Goal: Use online tool/utility: Utilize a website feature to perform a specific function

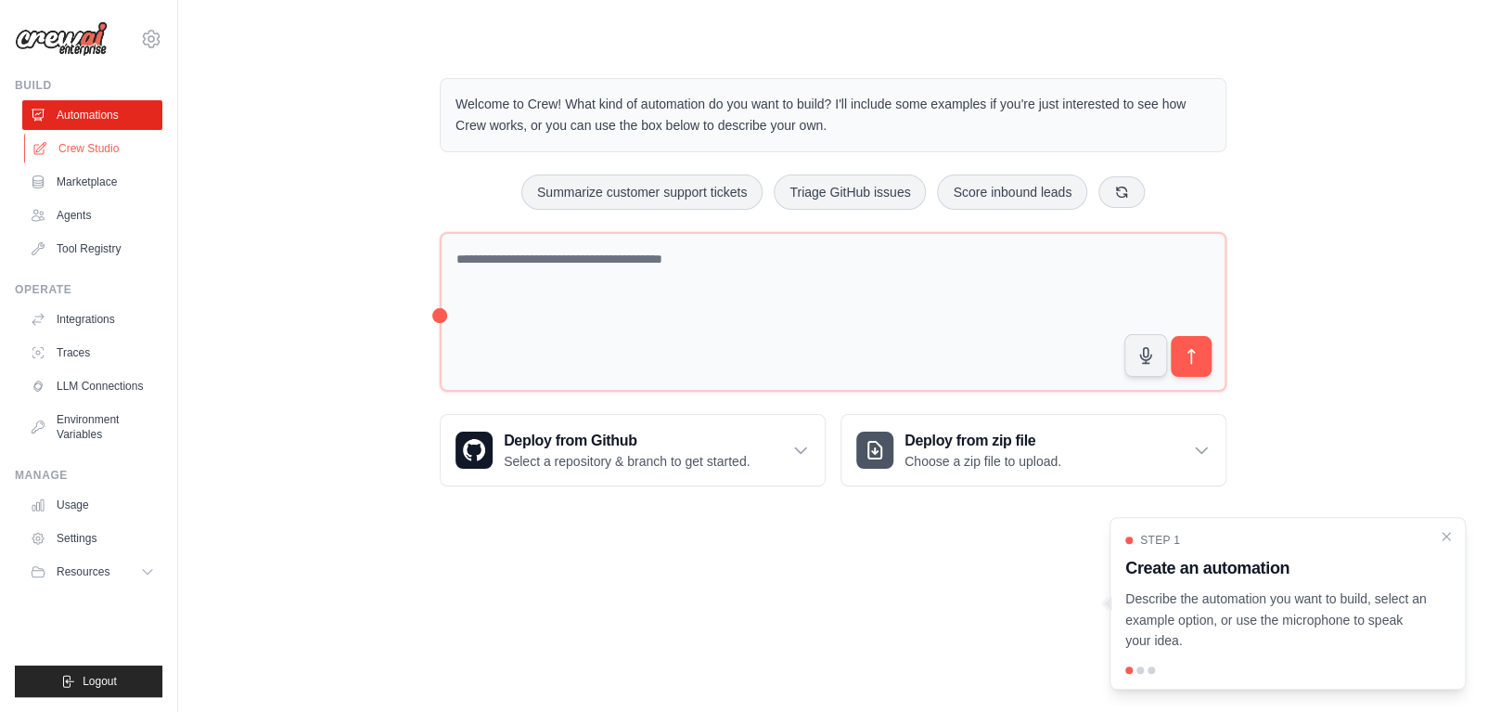
drag, startPoint x: 0, startPoint y: 0, endPoint x: 76, endPoint y: 148, distance: 166.8
click at [76, 148] on link "Crew Studio" at bounding box center [94, 149] width 140 height 30
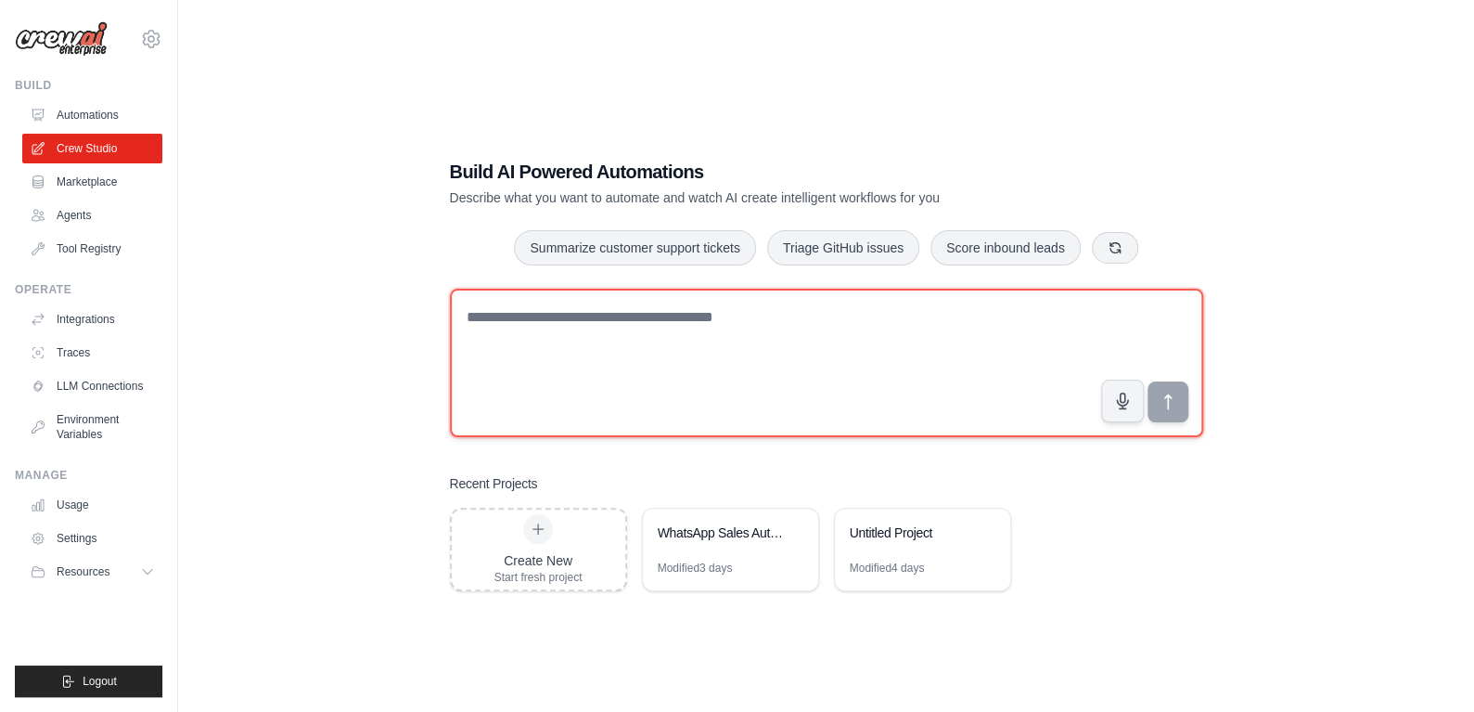
click at [568, 355] on textarea at bounding box center [826, 363] width 753 height 148
click at [567, 318] on textarea "**********" at bounding box center [826, 363] width 753 height 148
click at [889, 321] on textarea "**********" at bounding box center [826, 363] width 753 height 148
type textarea "**********"
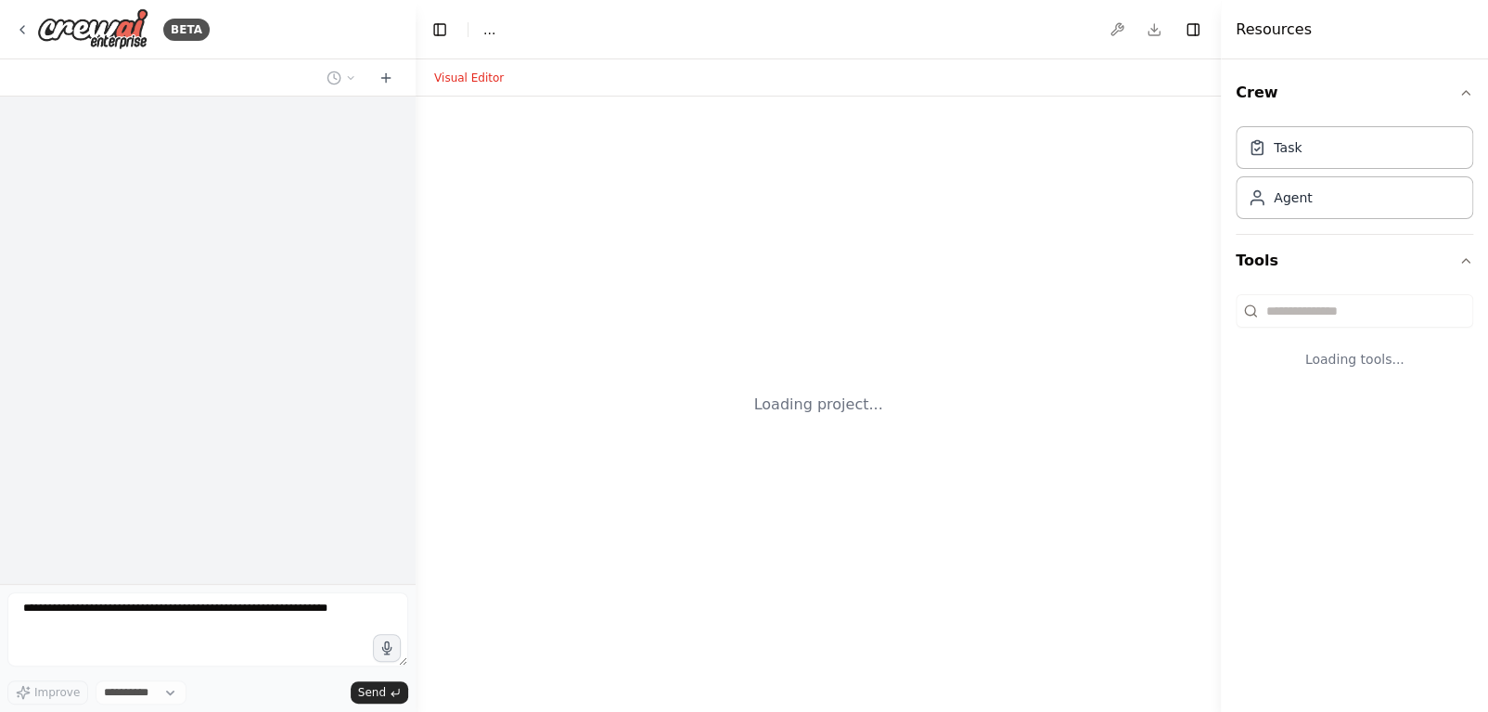
select select "****"
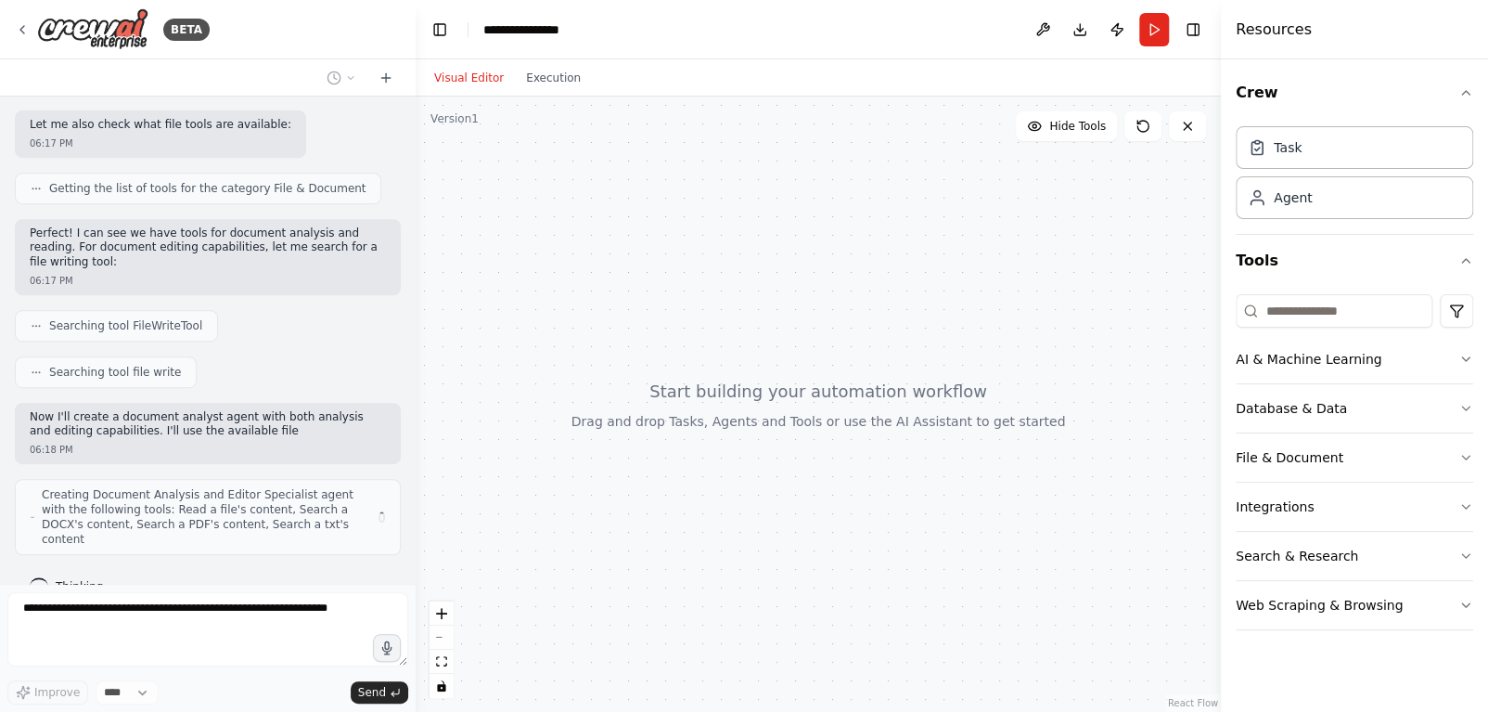
scroll to position [478, 0]
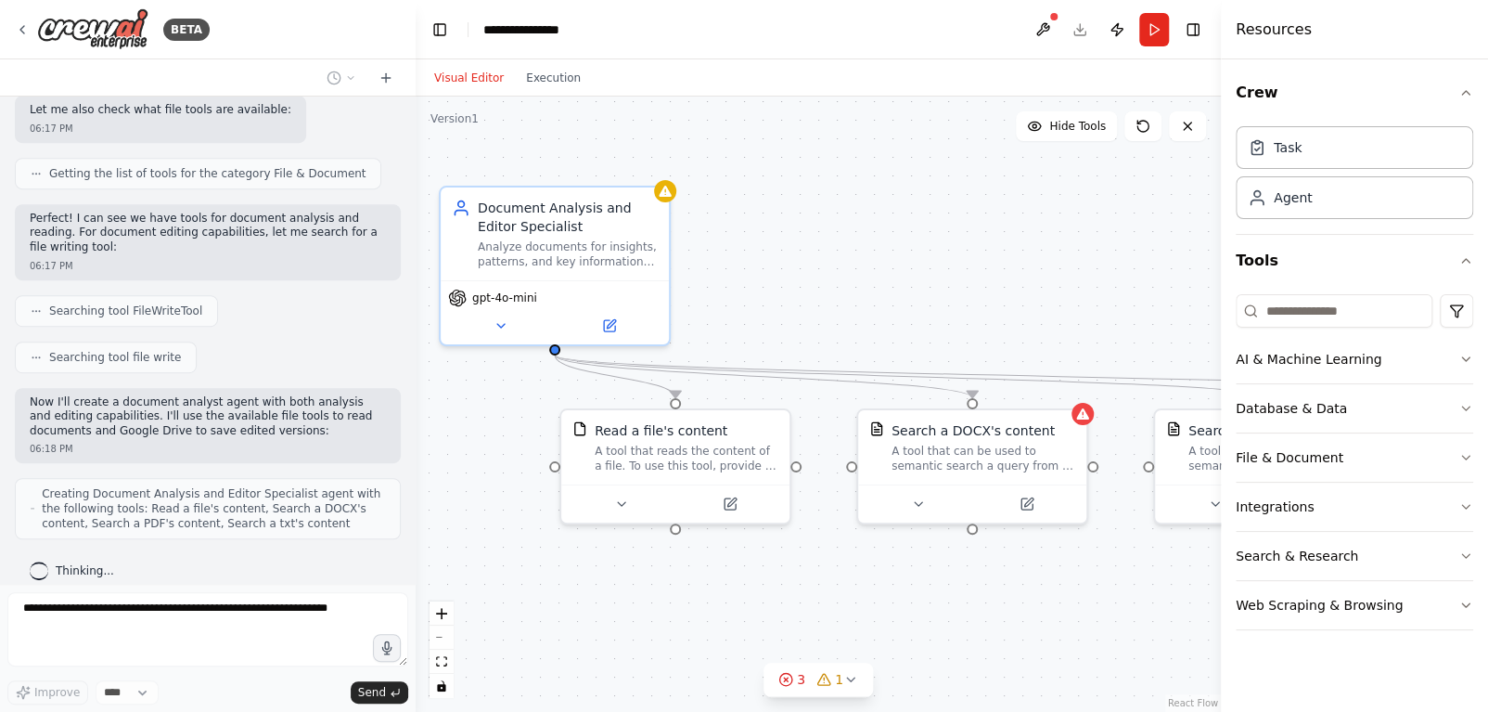
drag, startPoint x: 930, startPoint y: 602, endPoint x: 739, endPoint y: 584, distance: 191.0
click at [739, 584] on div ".deletable-edge-delete-btn { width: 20px; height: 20px; border: 0px solid #ffff…" at bounding box center [818, 403] width 805 height 615
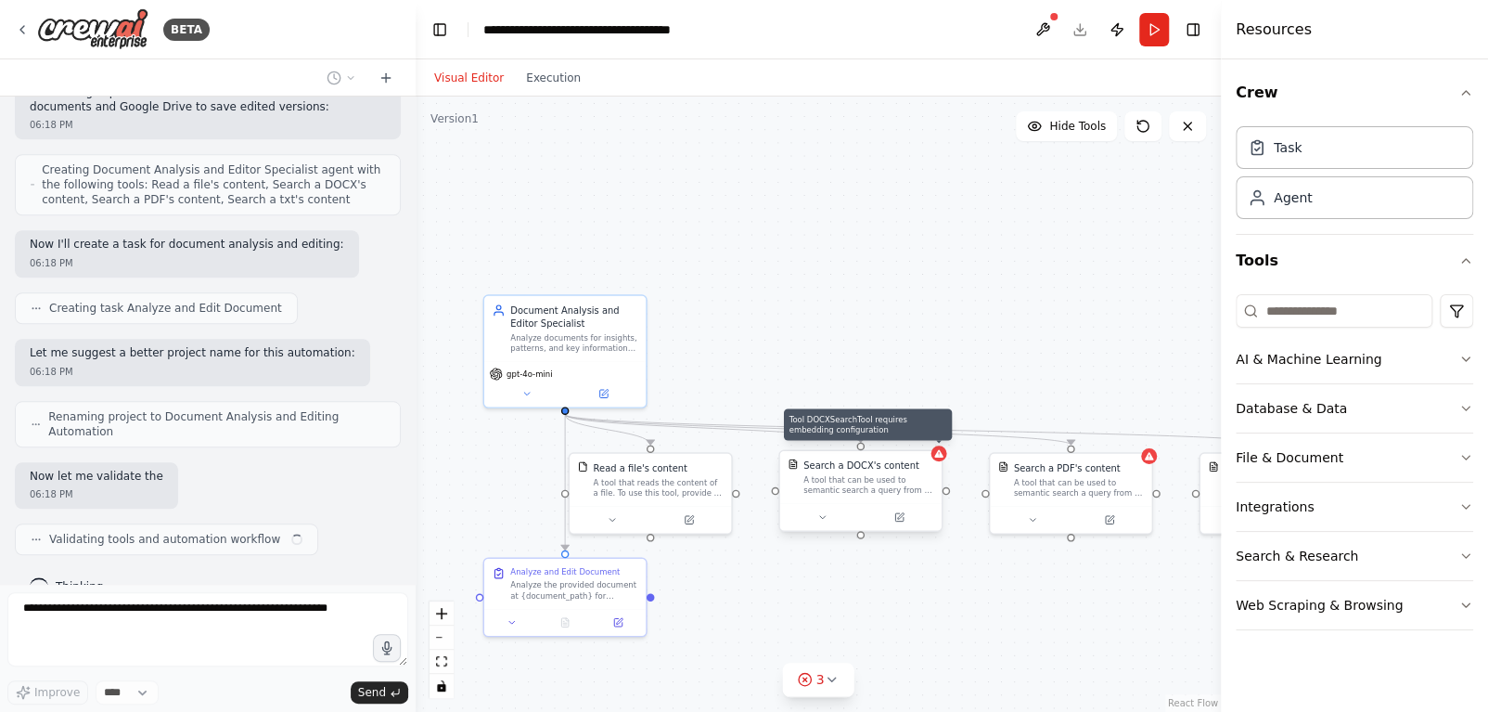
scroll to position [815, 0]
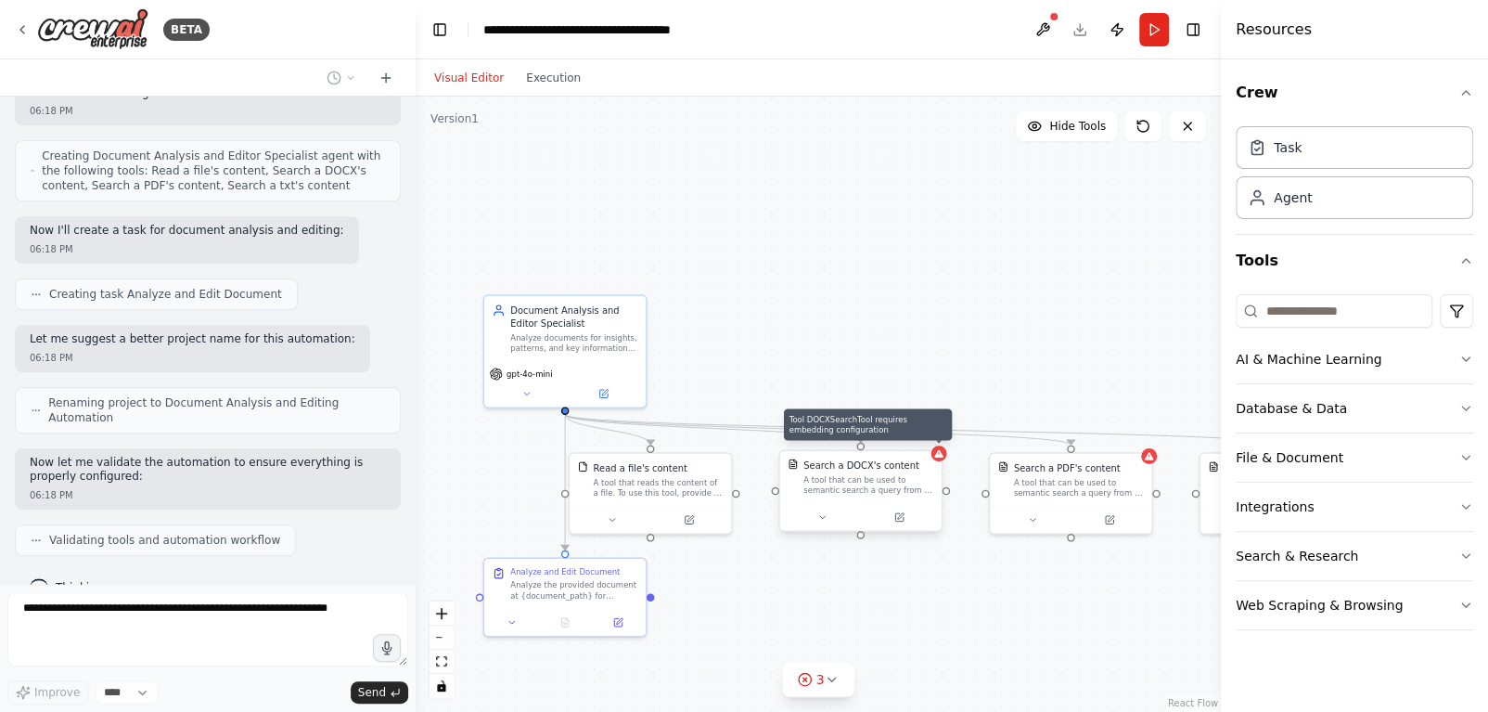
click at [939, 458] on icon at bounding box center [938, 453] width 10 height 10
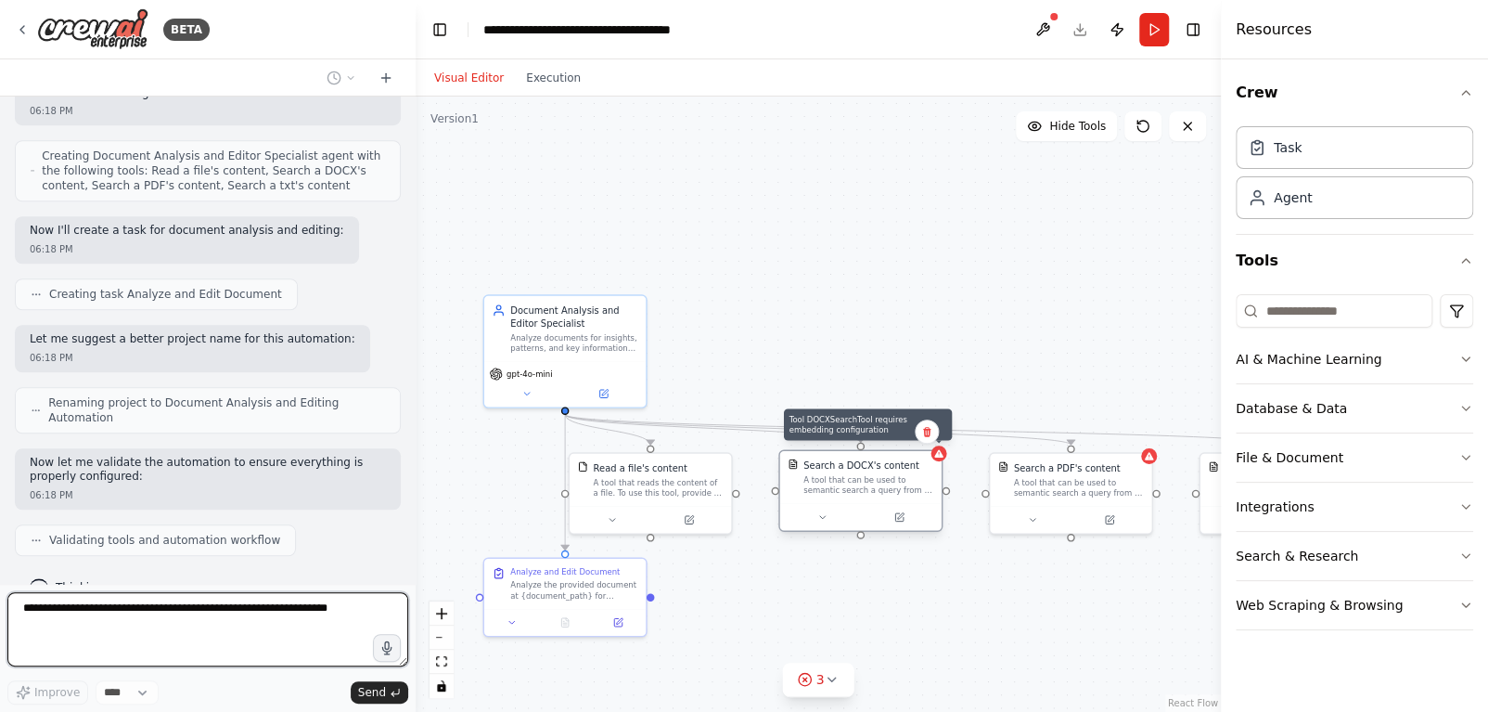
click at [942, 458] on icon at bounding box center [938, 453] width 10 height 10
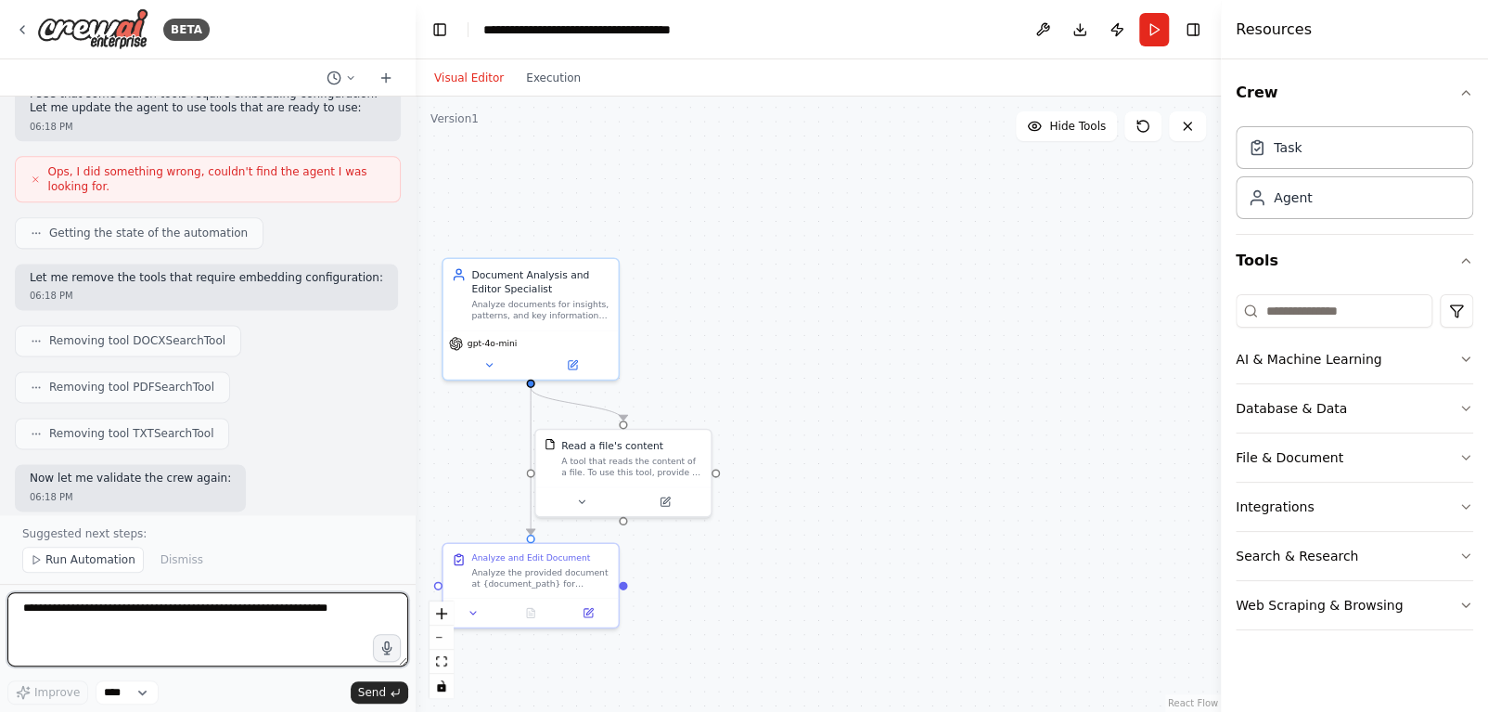
scroll to position [1389, 0]
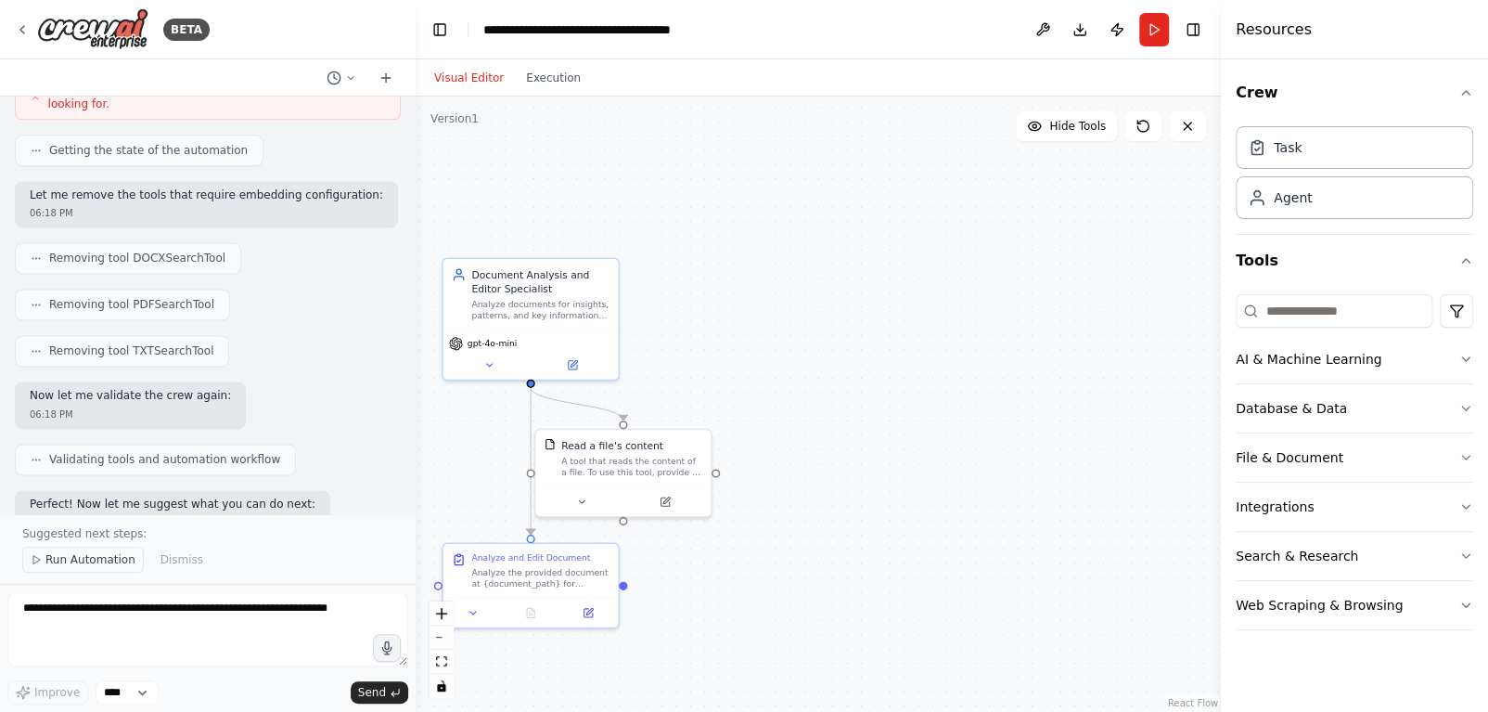
click at [34, 560] on icon at bounding box center [36, 559] width 11 height 11
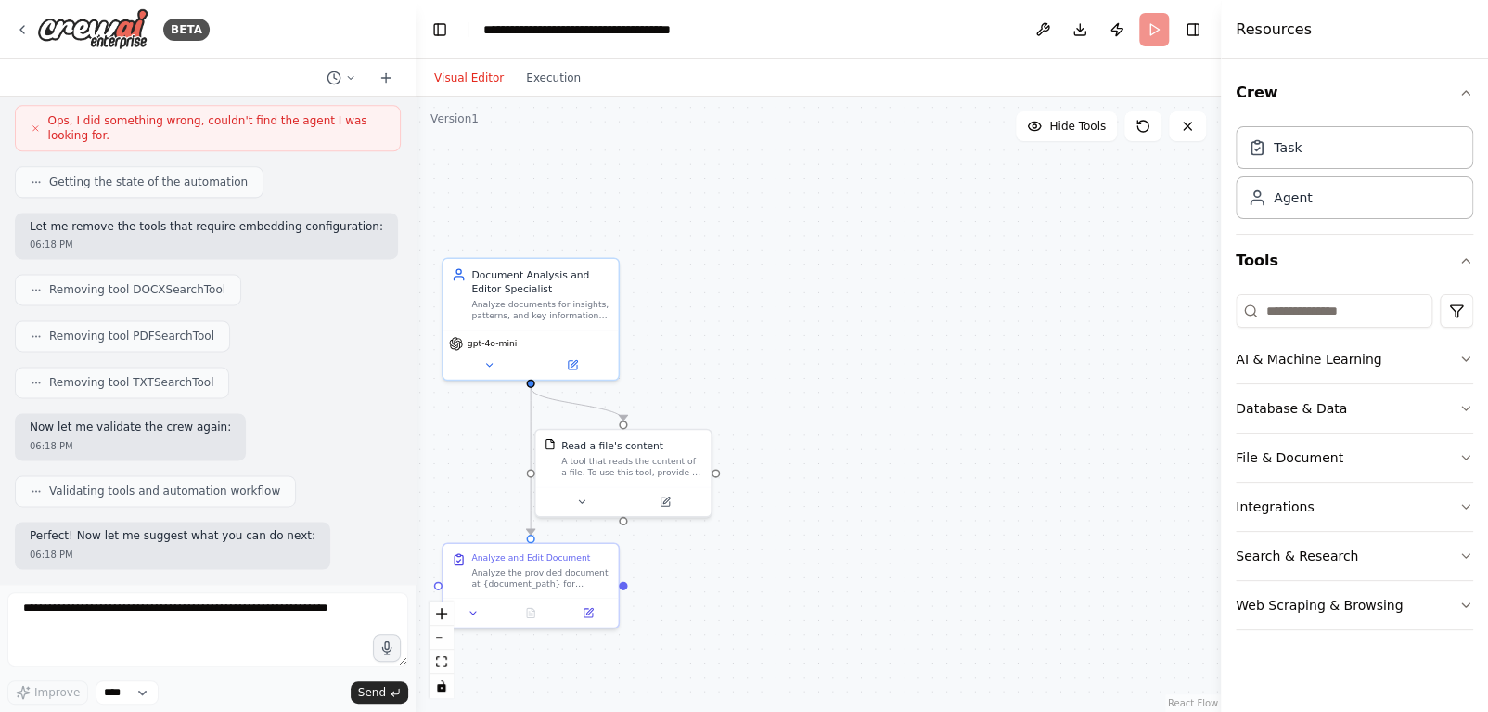
scroll to position [1320, 0]
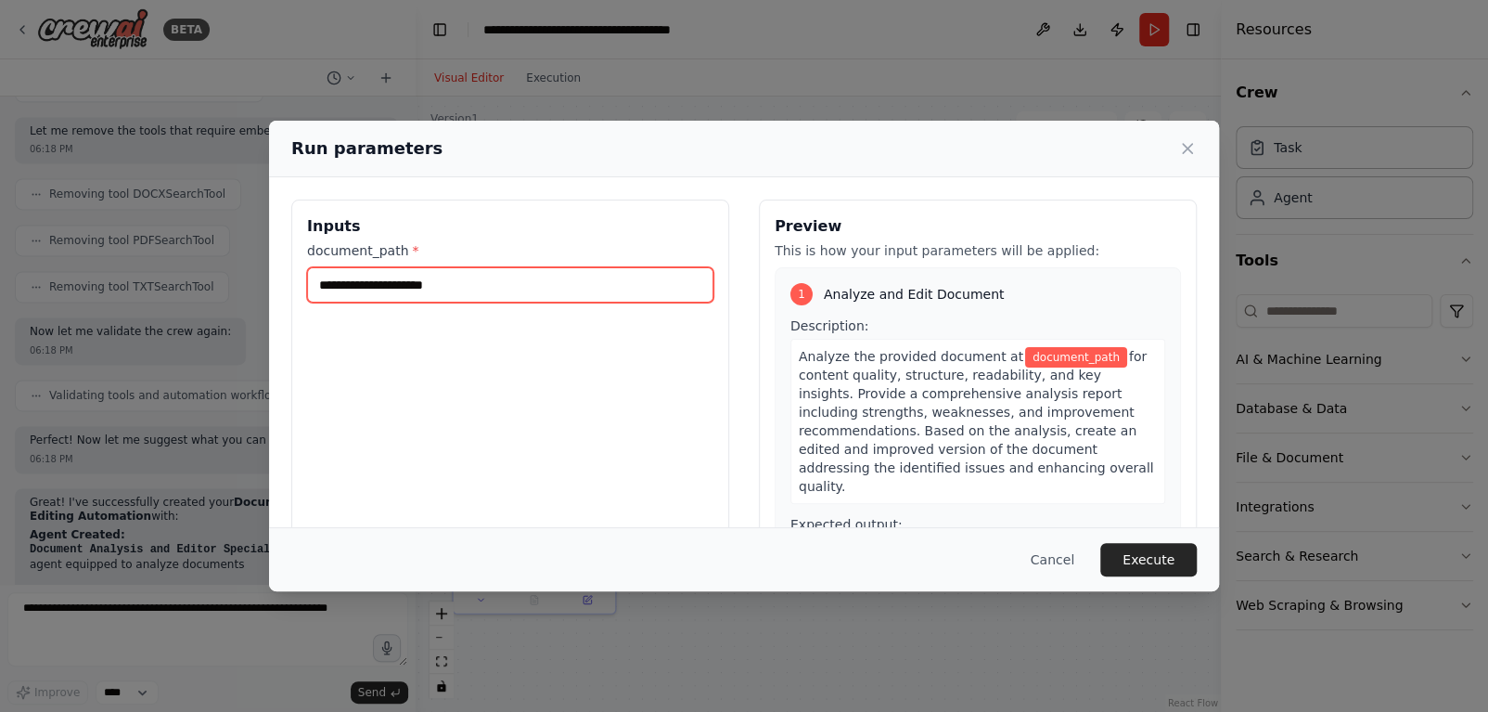
click at [435, 288] on input "document_path *" at bounding box center [510, 284] width 406 height 35
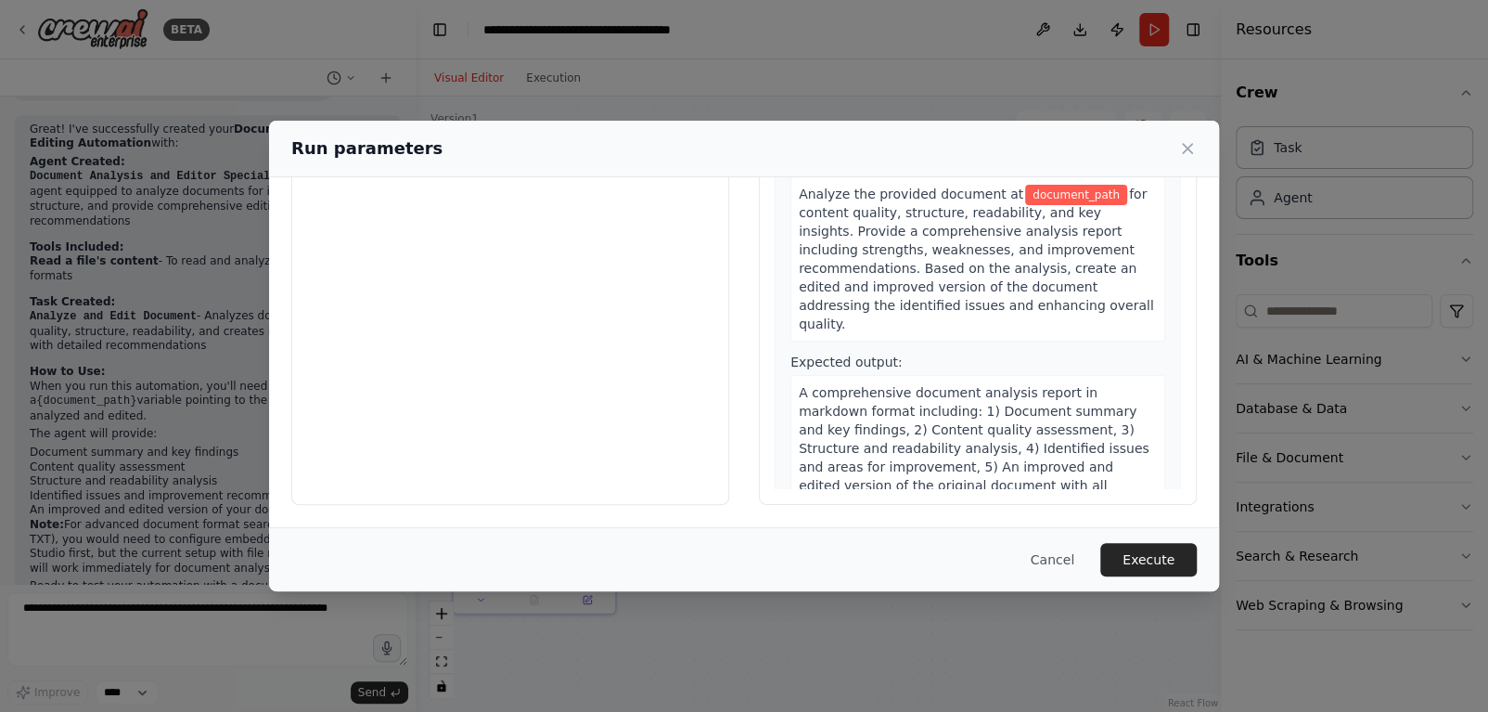
scroll to position [37, 0]
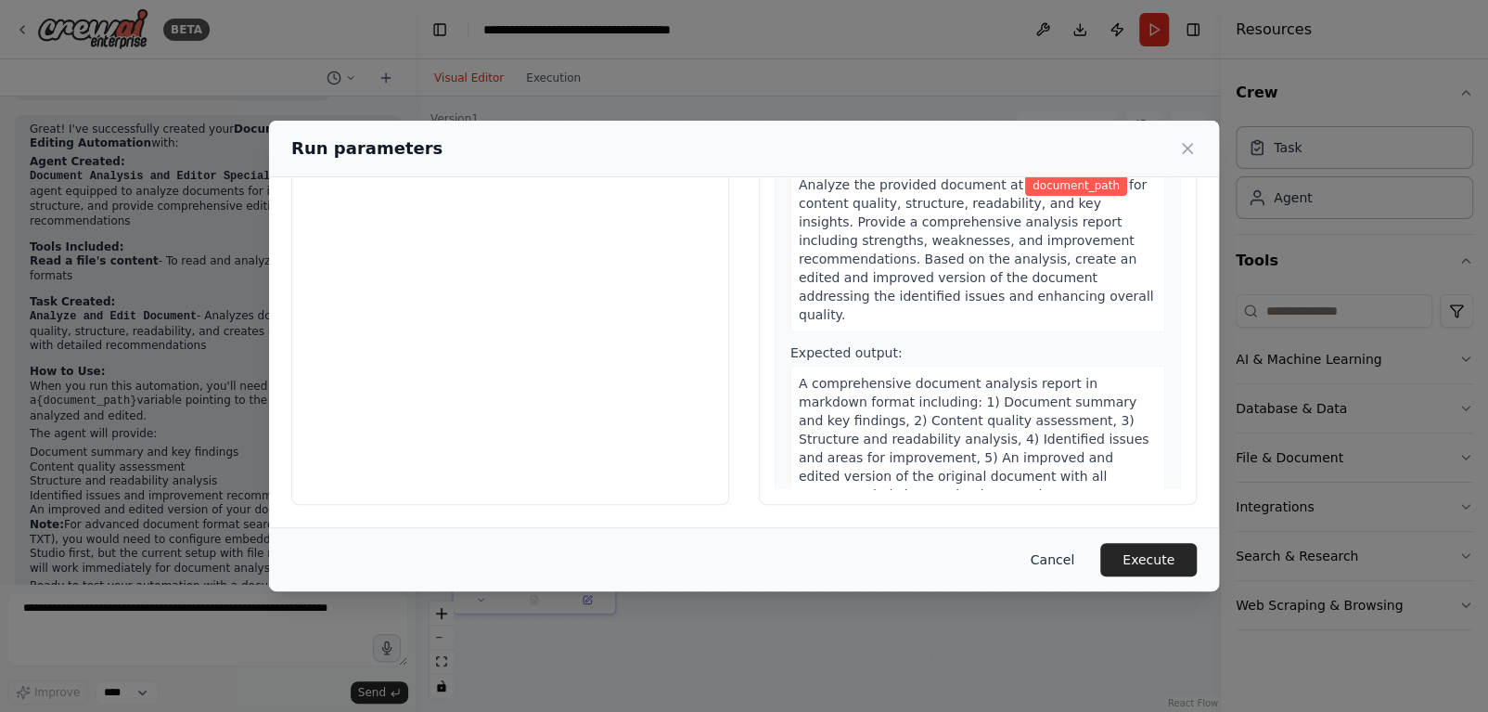
click at [1058, 566] on button "Cancel" at bounding box center [1052, 559] width 73 height 33
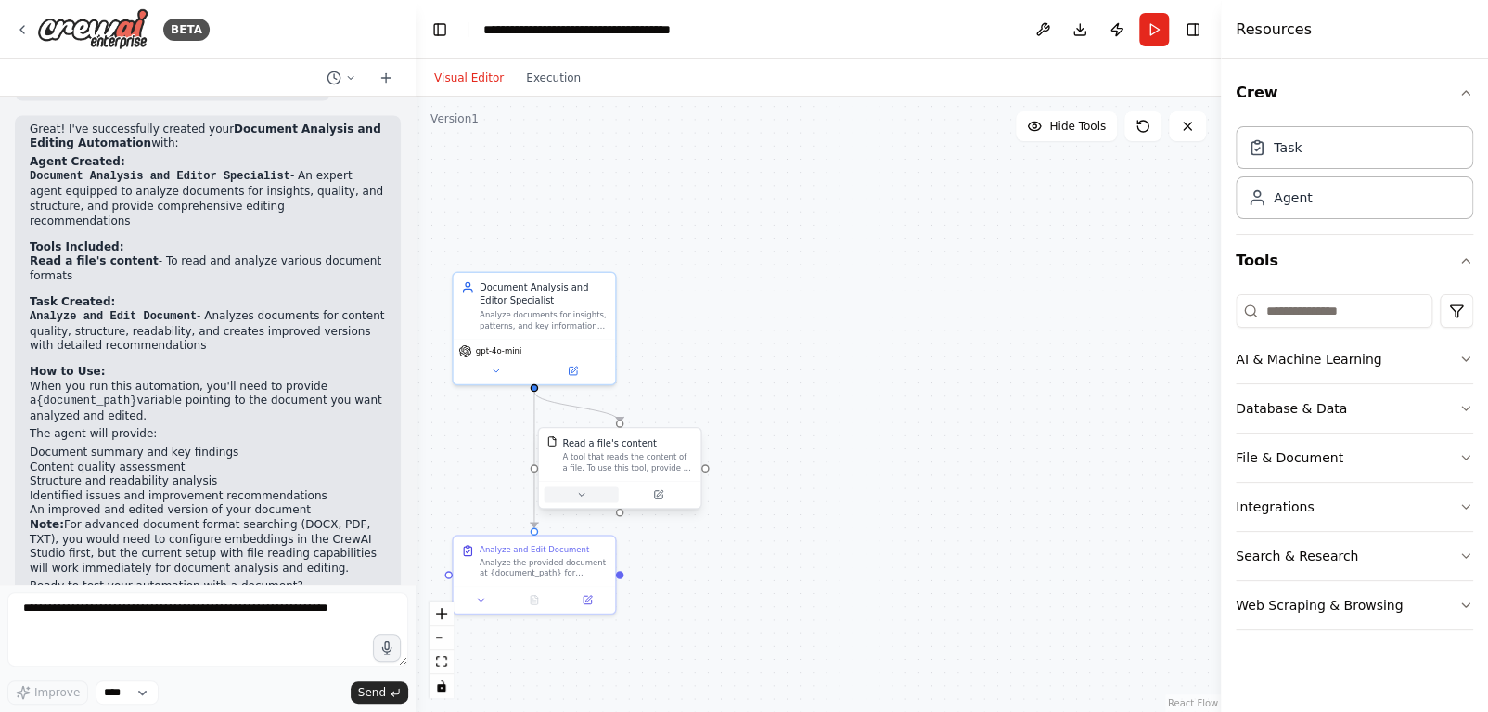
click at [585, 497] on icon at bounding box center [581, 494] width 10 height 10
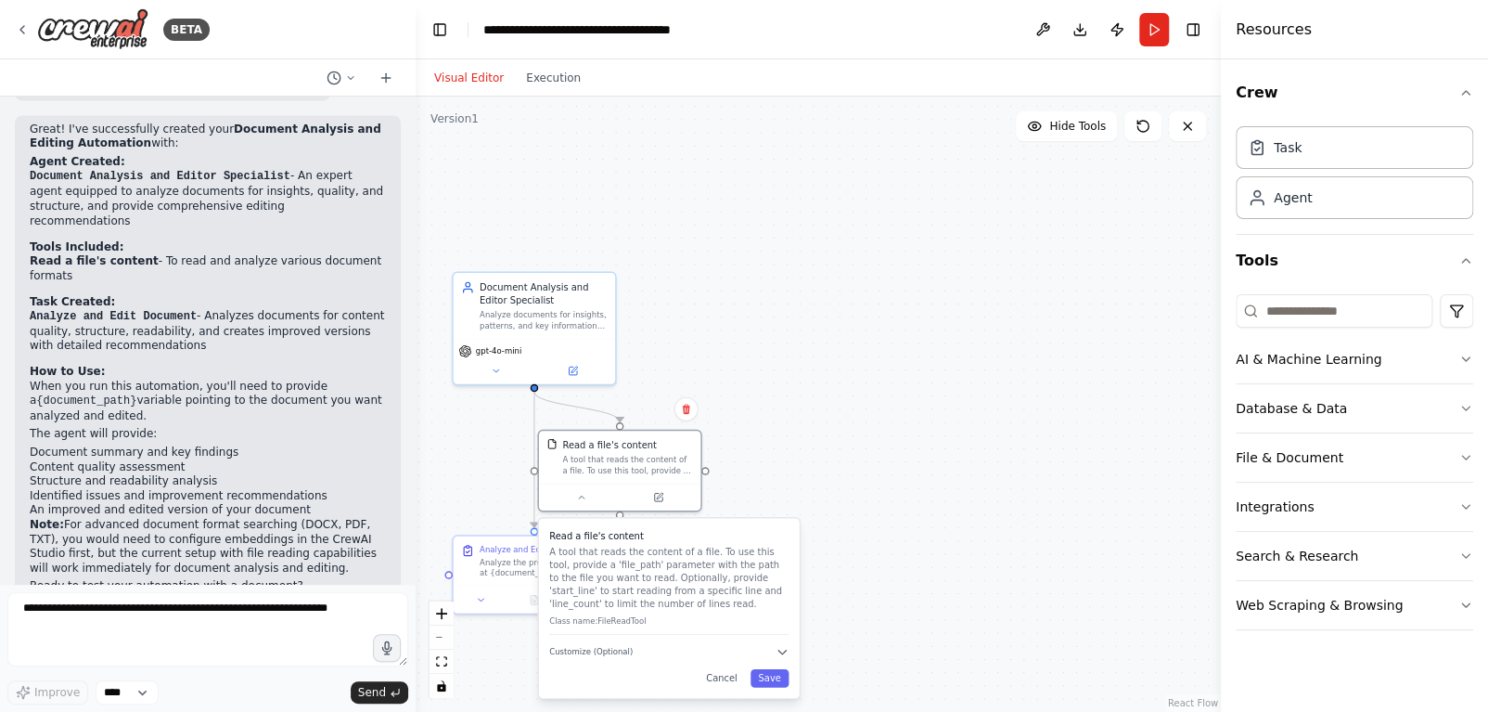
click at [688, 604] on p "A tool that reads the content of a file. To use this tool, provide a 'file_path…" at bounding box center [668, 578] width 239 height 66
click at [760, 680] on button "Save" at bounding box center [770, 678] width 38 height 19
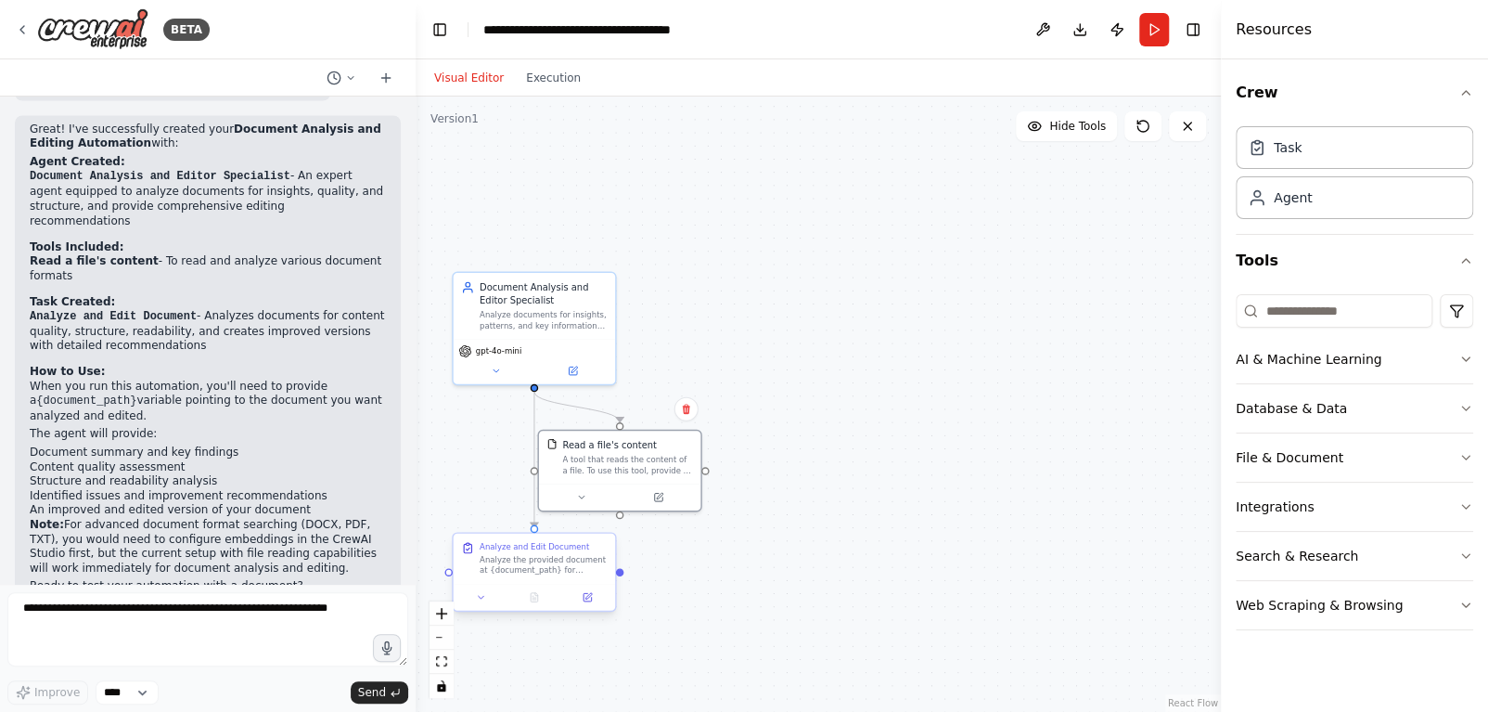
click at [555, 566] on div "Analyze the provided document at {document_path} for content quality, structure…" at bounding box center [544, 564] width 128 height 21
click at [571, 500] on button at bounding box center [581, 494] width 74 height 16
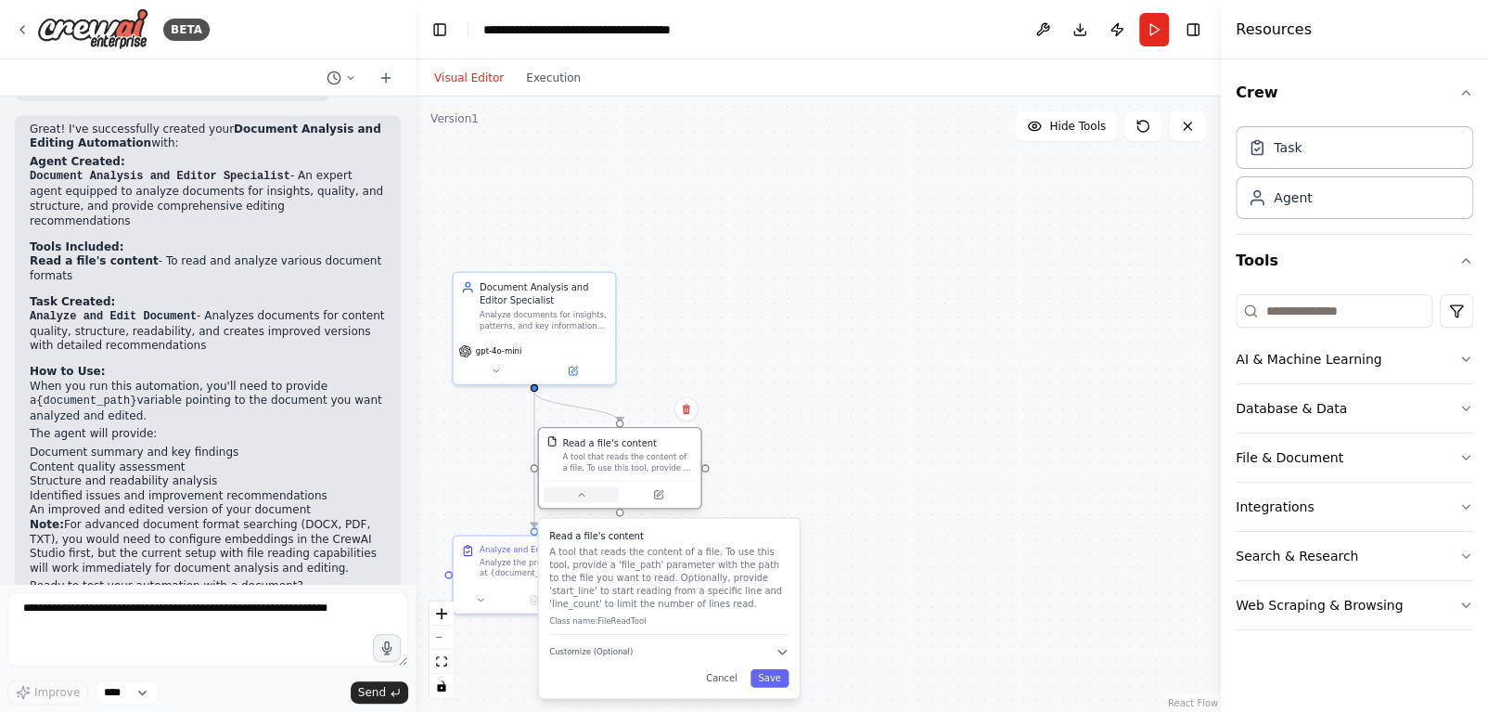
click at [571, 500] on button at bounding box center [581, 494] width 74 height 16
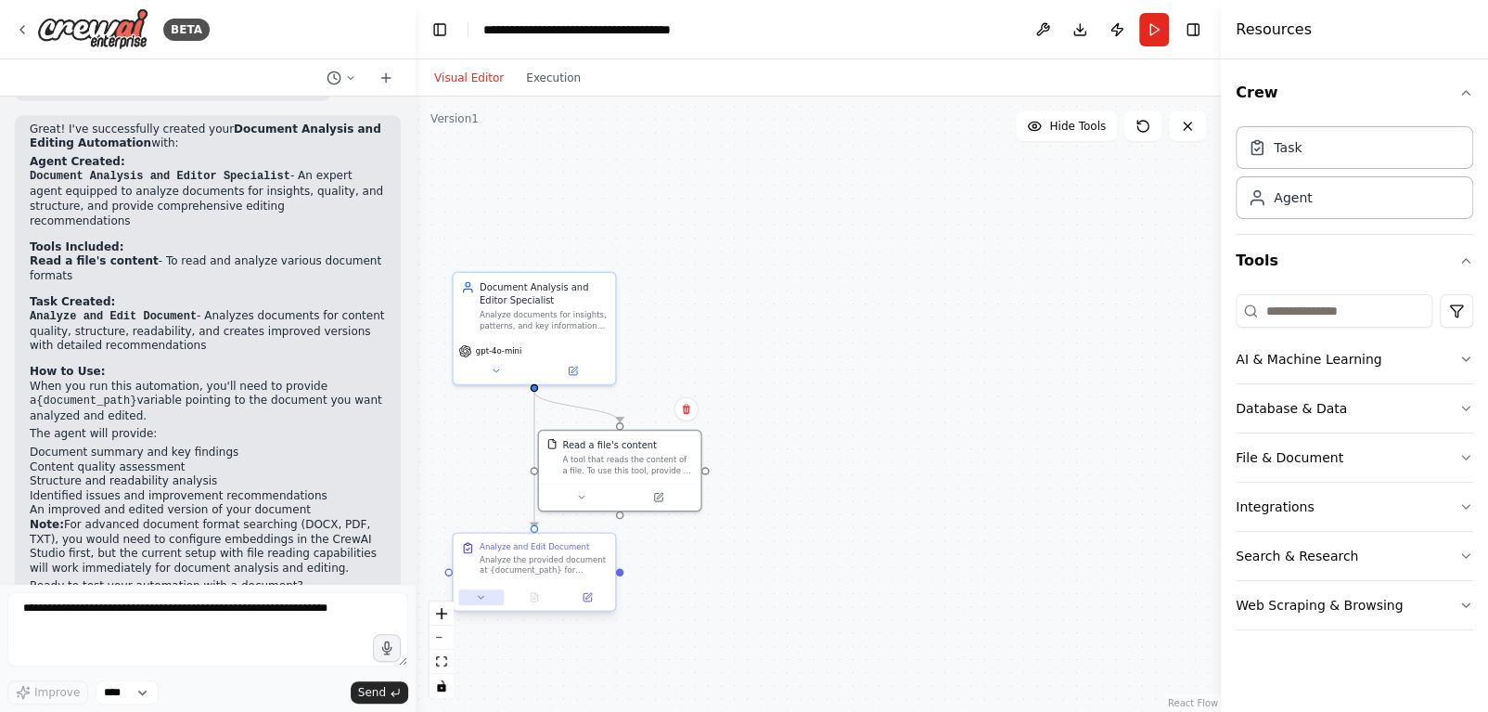
click at [489, 603] on button at bounding box center [480, 597] width 45 height 16
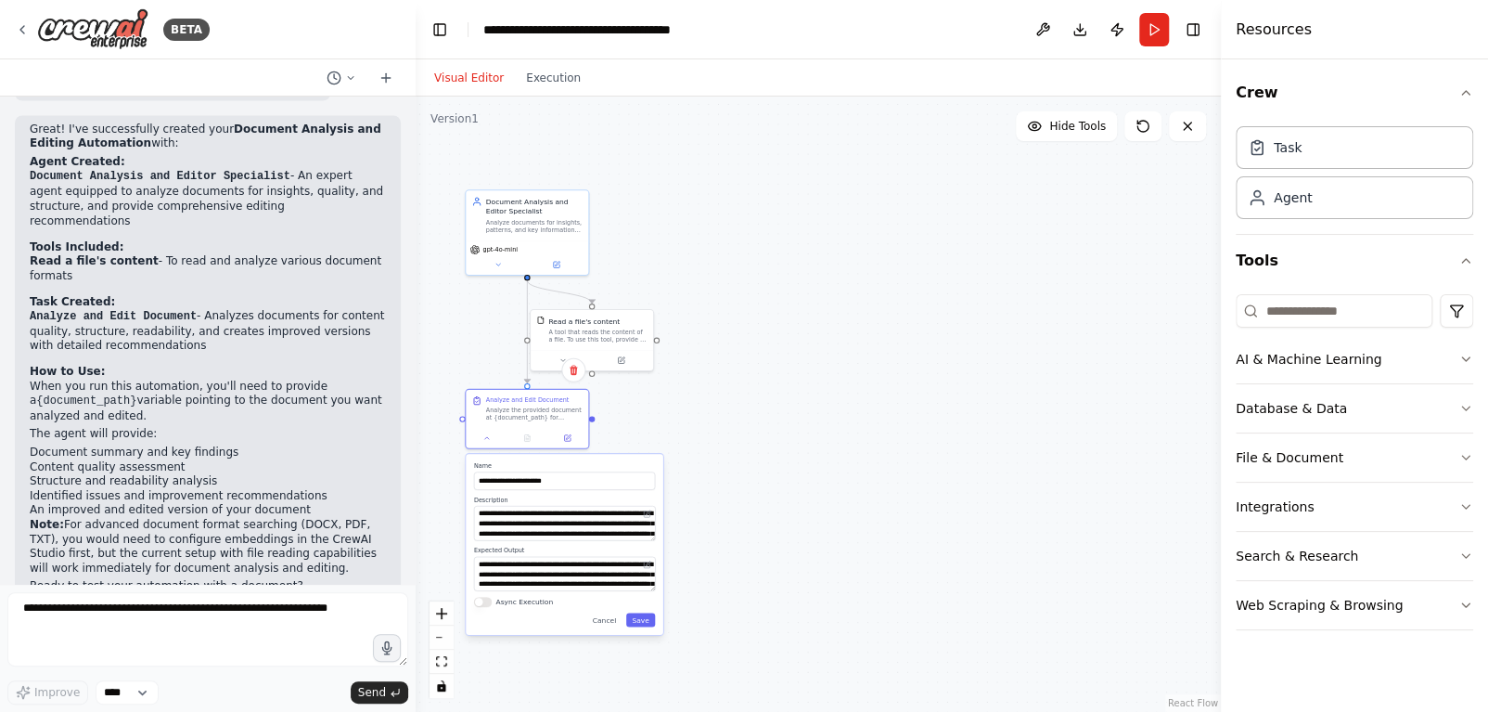
drag, startPoint x: 857, startPoint y: 531, endPoint x: 847, endPoint y: 328, distance: 202.5
click at [847, 328] on div ".deletable-edge-delete-btn { width: 20px; height: 20px; border: 0px solid #ffff…" at bounding box center [818, 403] width 805 height 615
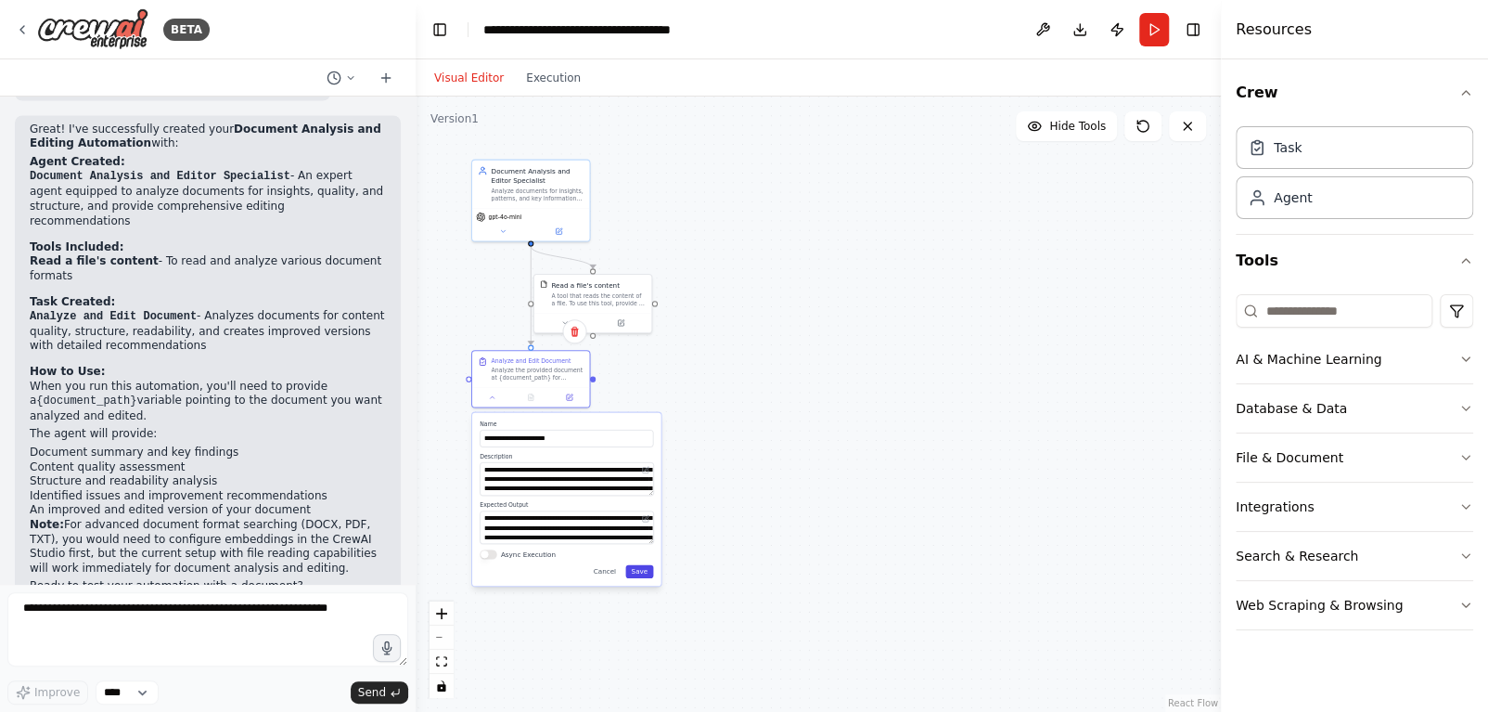
click at [637, 570] on button "Save" at bounding box center [639, 571] width 28 height 13
click at [507, 238] on div "Document Analysis and Editor Specialist Analyze documents for insights, pattern…" at bounding box center [531, 199] width 120 height 83
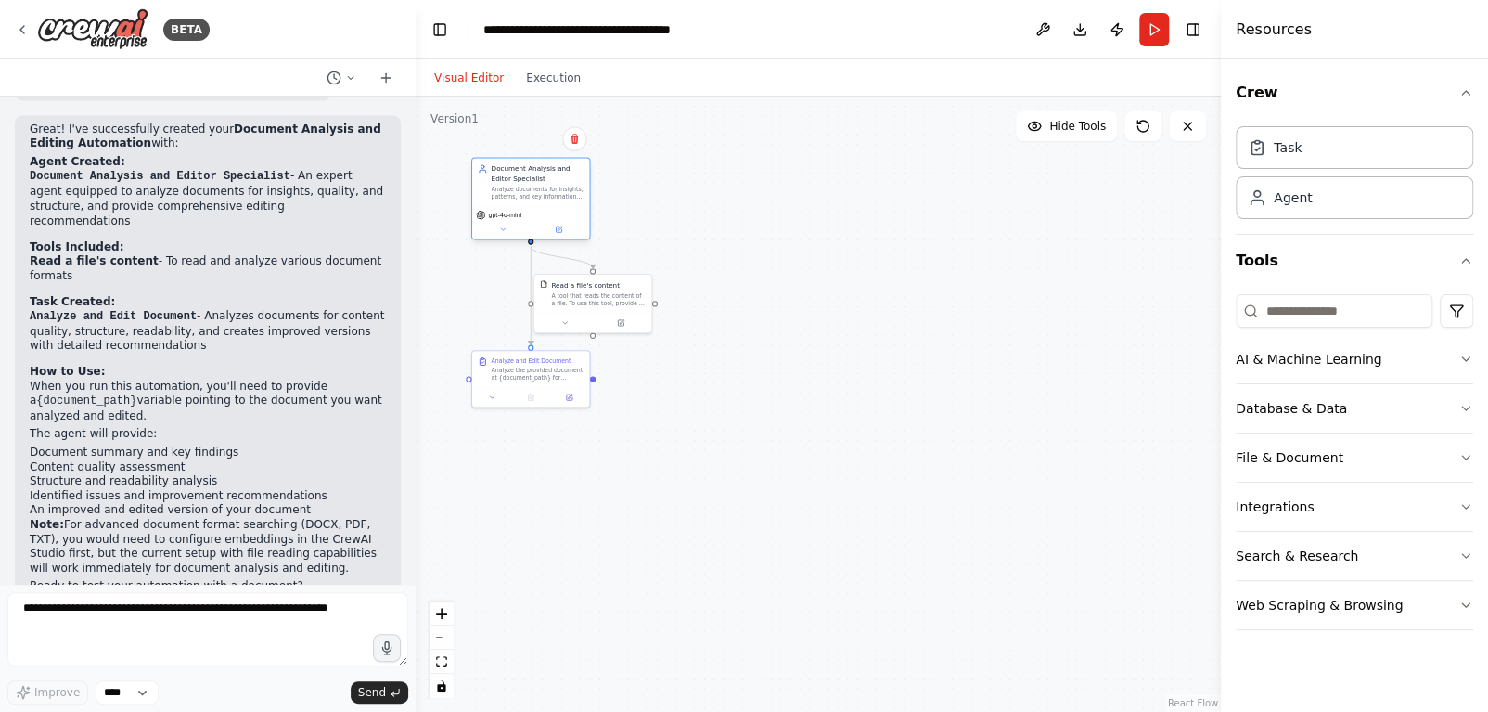
click at [492, 189] on div "Analyze documents for insights, patterns, and key information, and edit documen…" at bounding box center [537, 192] width 93 height 15
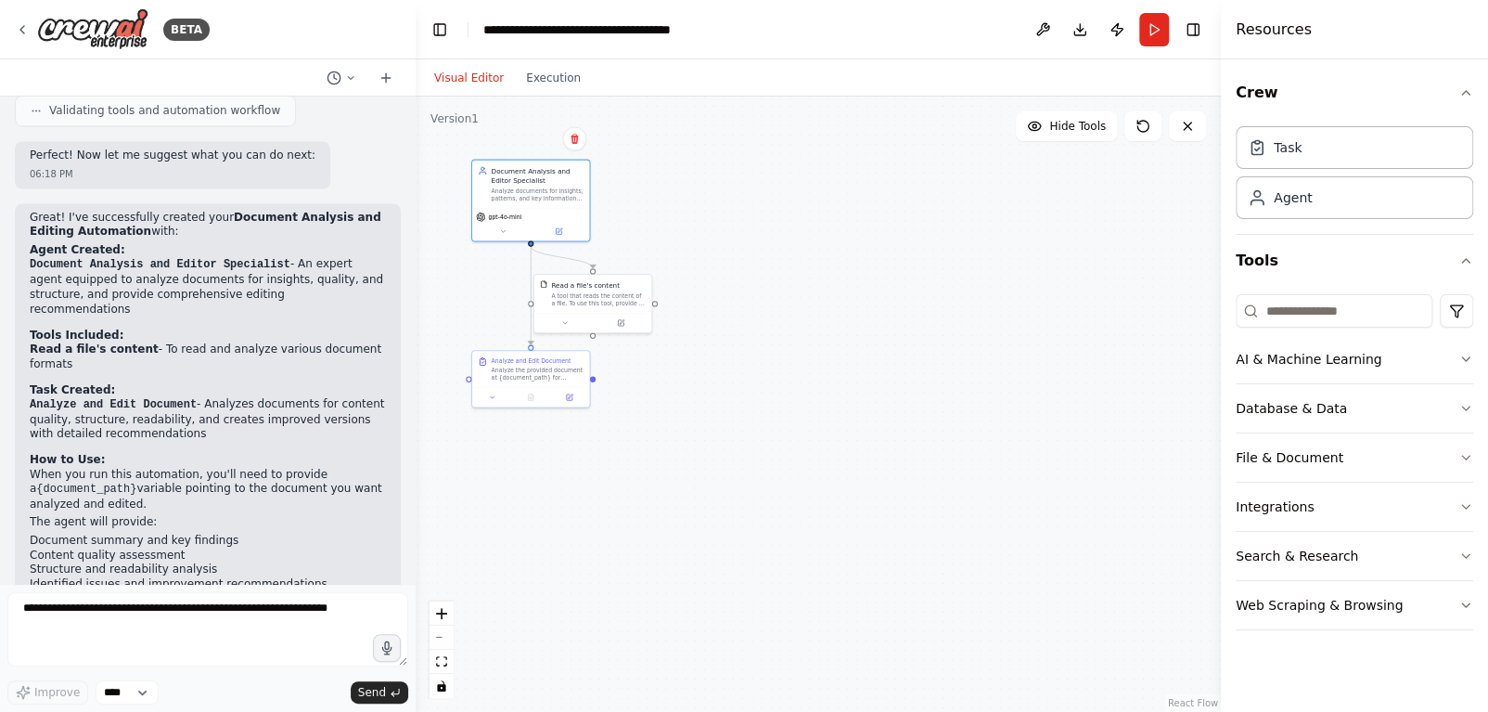
scroll to position [1825, 0]
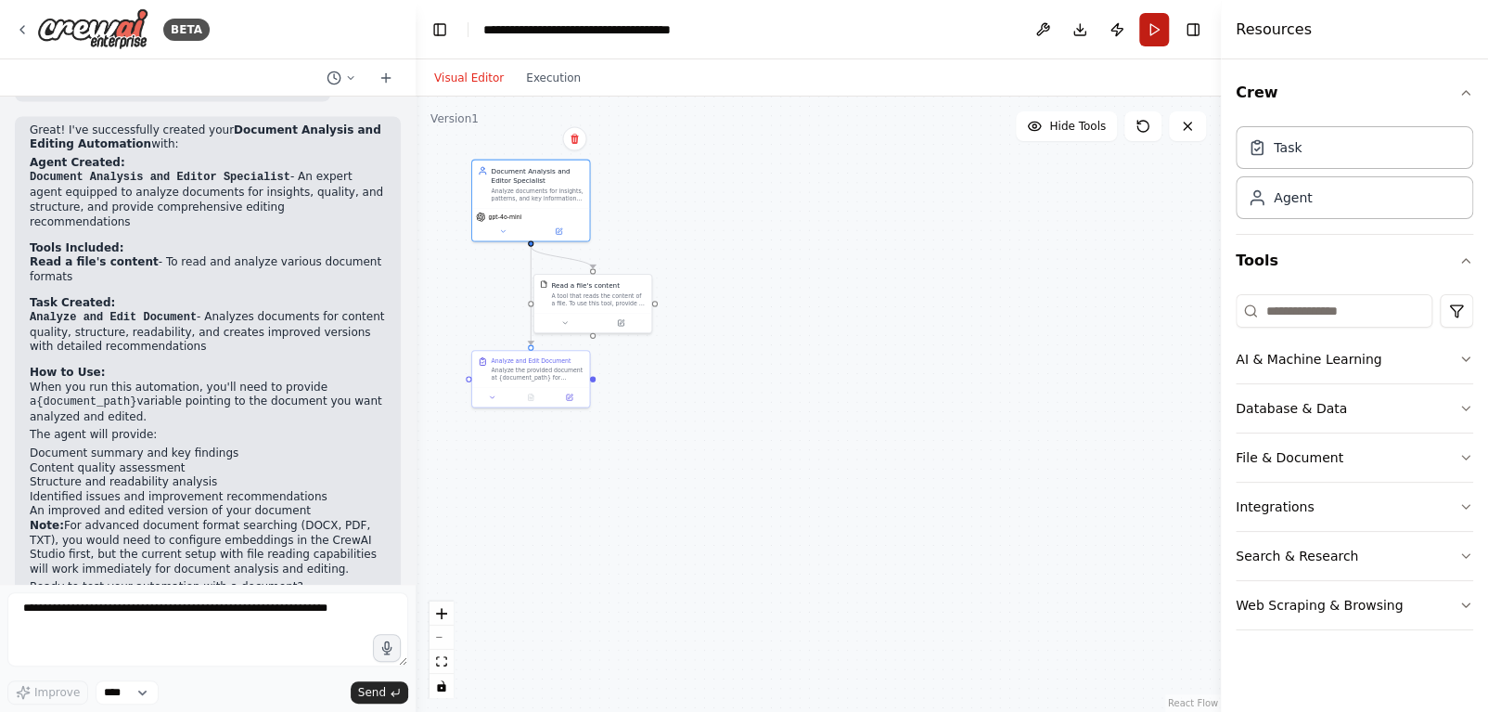
click at [1147, 28] on button "Run" at bounding box center [1154, 29] width 30 height 33
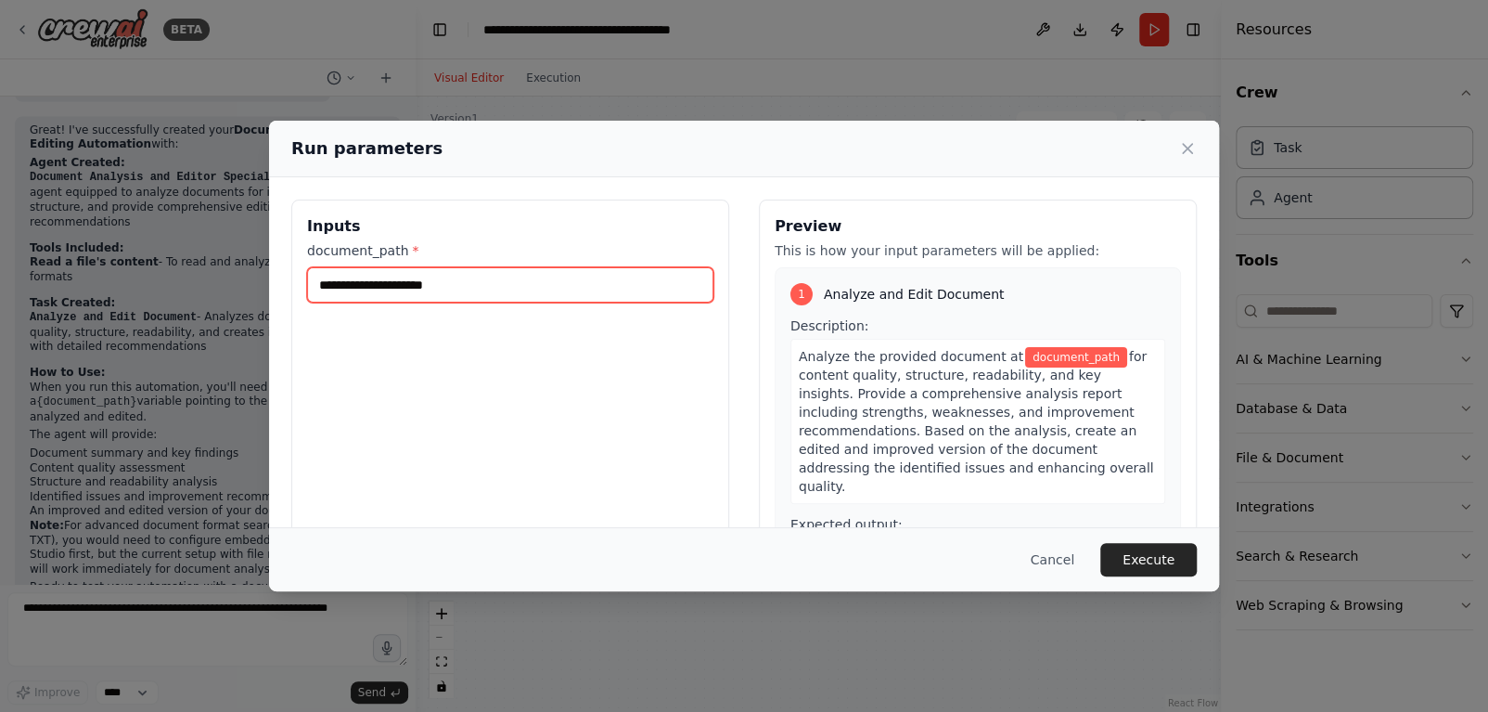
click at [543, 284] on input "document_path *" at bounding box center [510, 284] width 406 height 35
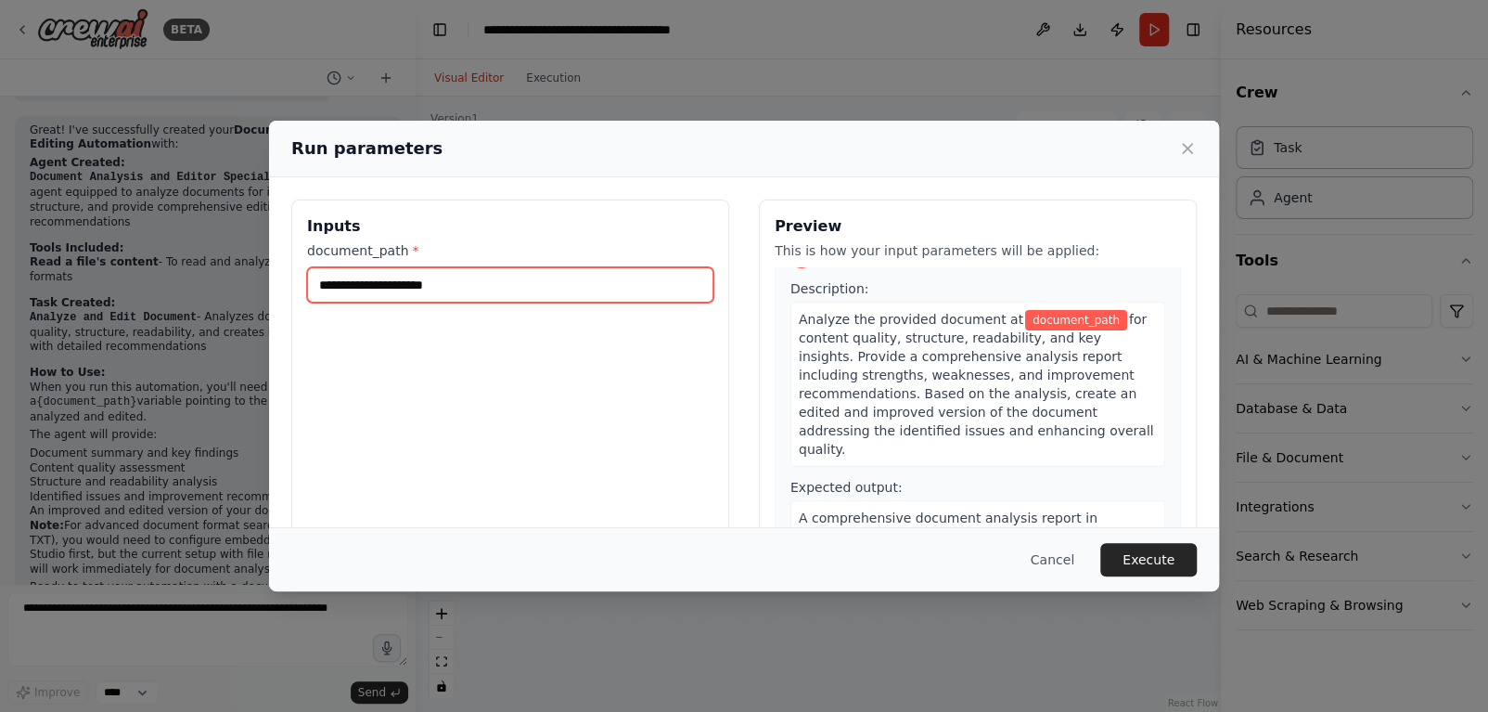
paste input "**********"
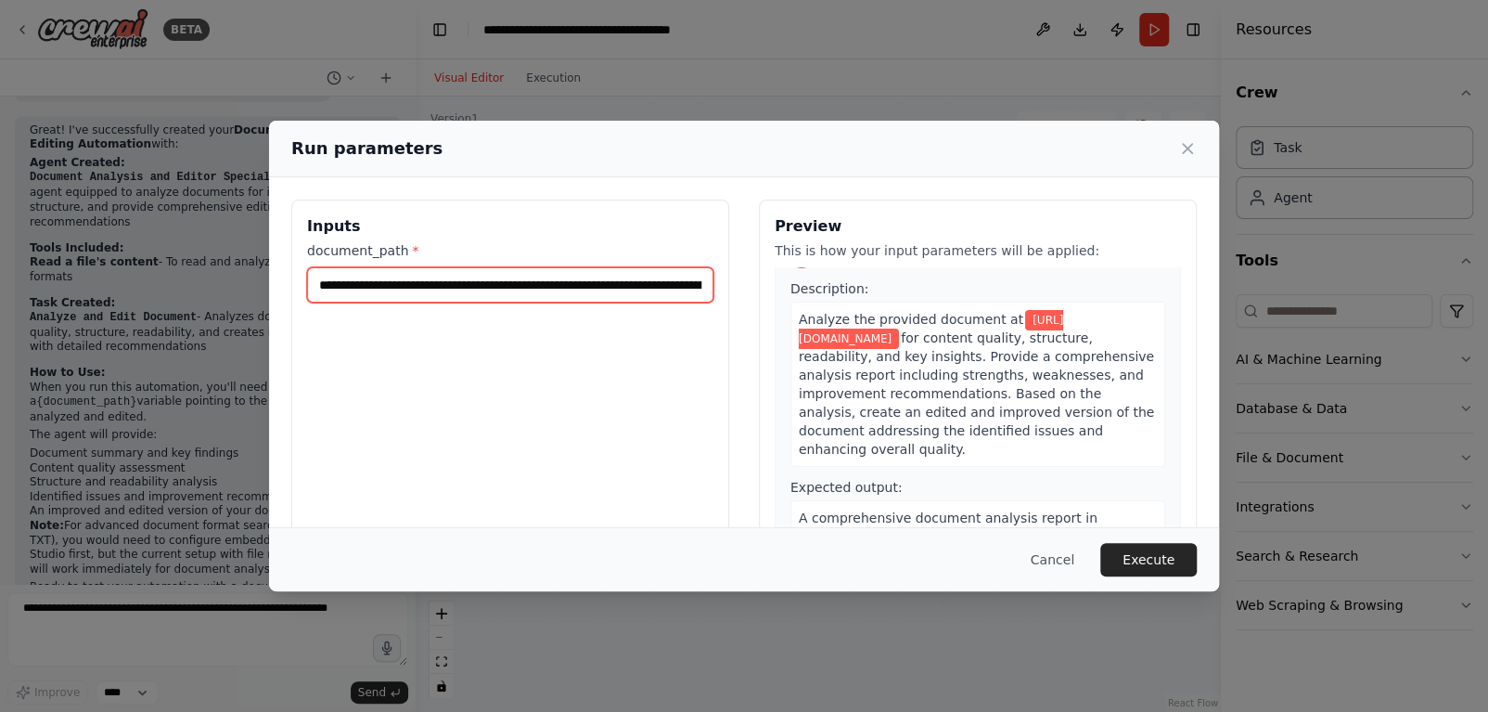
scroll to position [0, 261]
type input "**********"
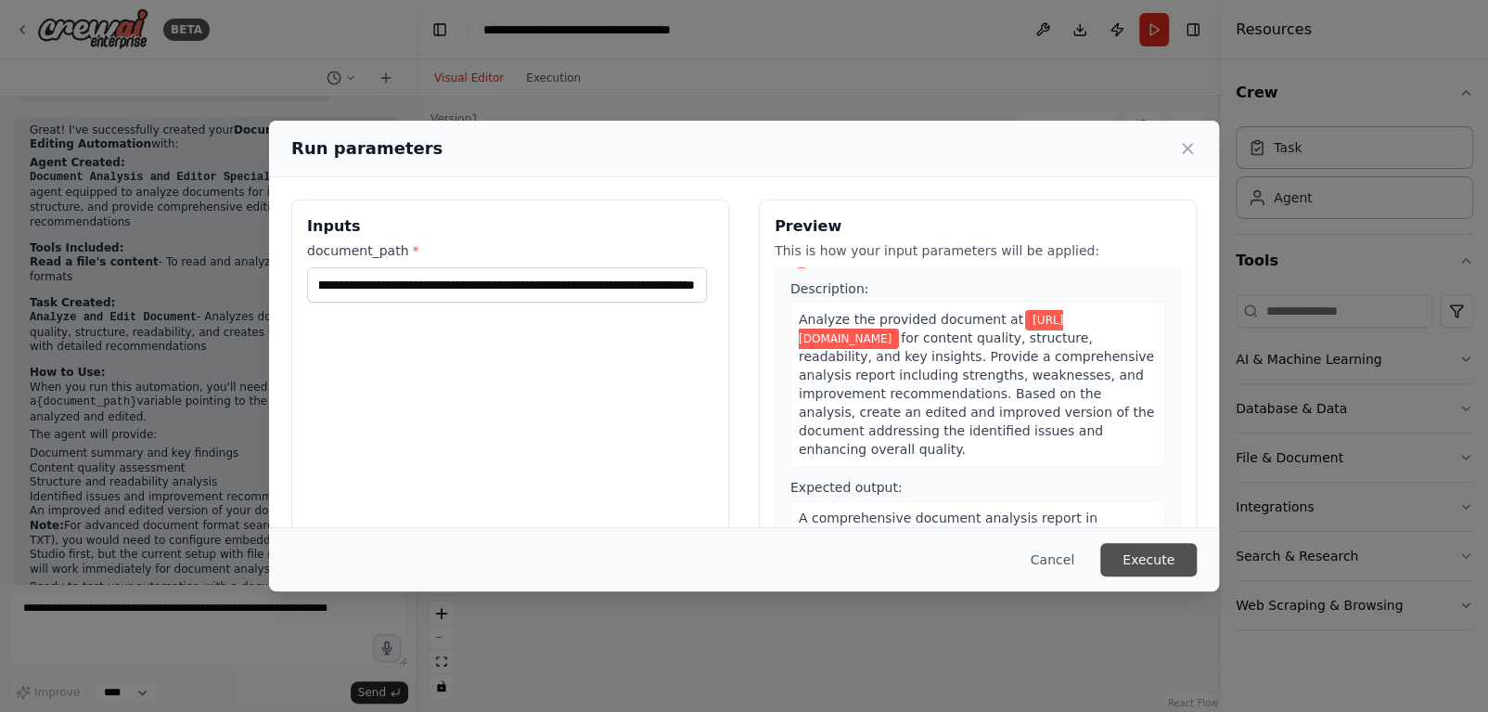
click at [1144, 557] on button "Execute" at bounding box center [1148, 559] width 96 height 33
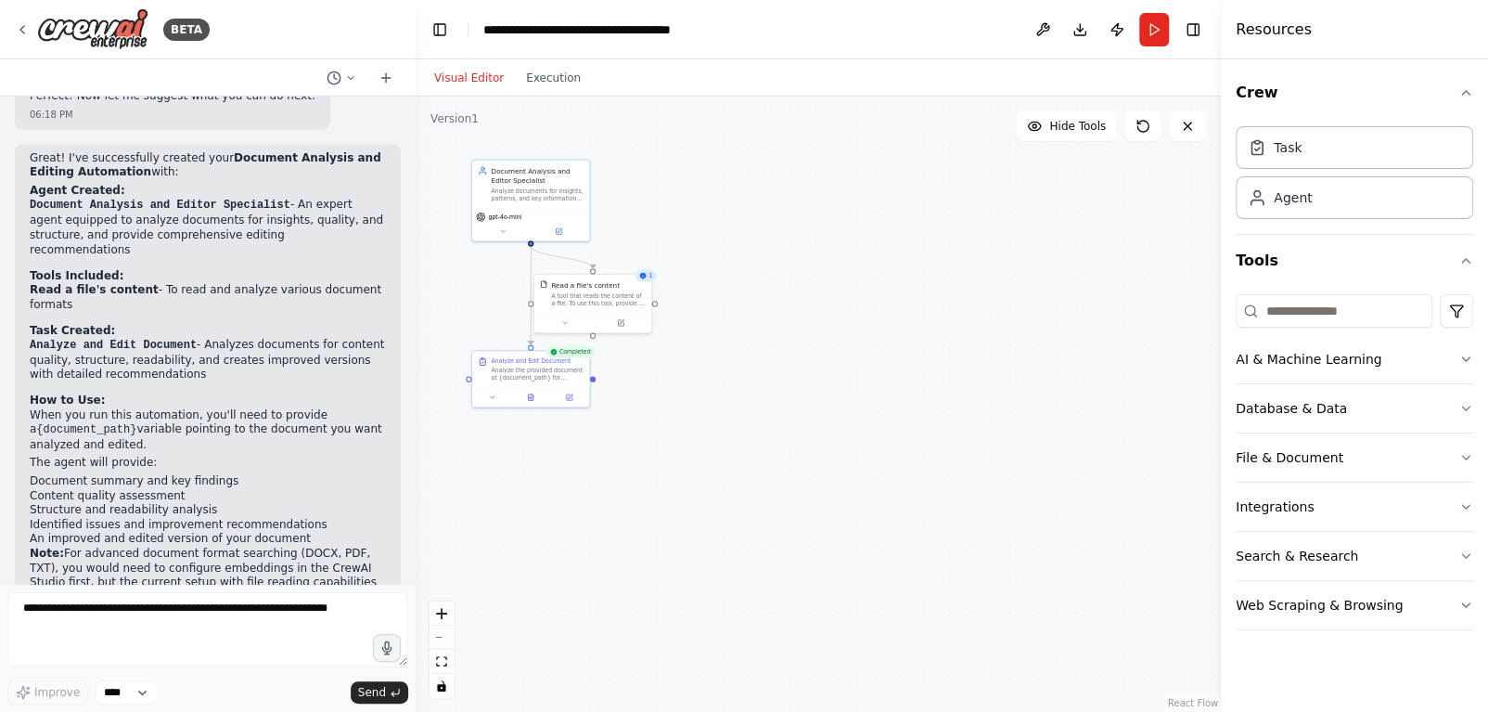
scroll to position [1825, 0]
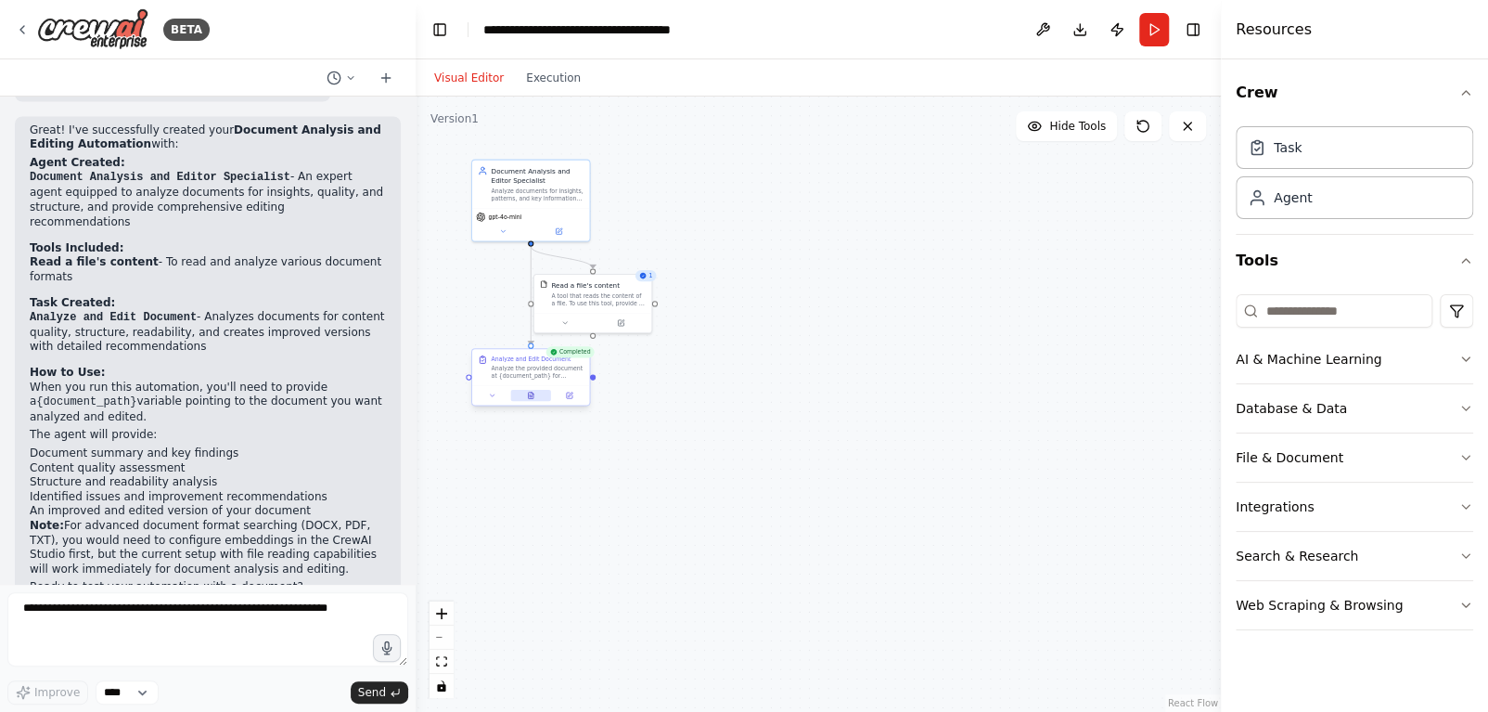
click at [530, 392] on icon at bounding box center [530, 395] width 5 height 6
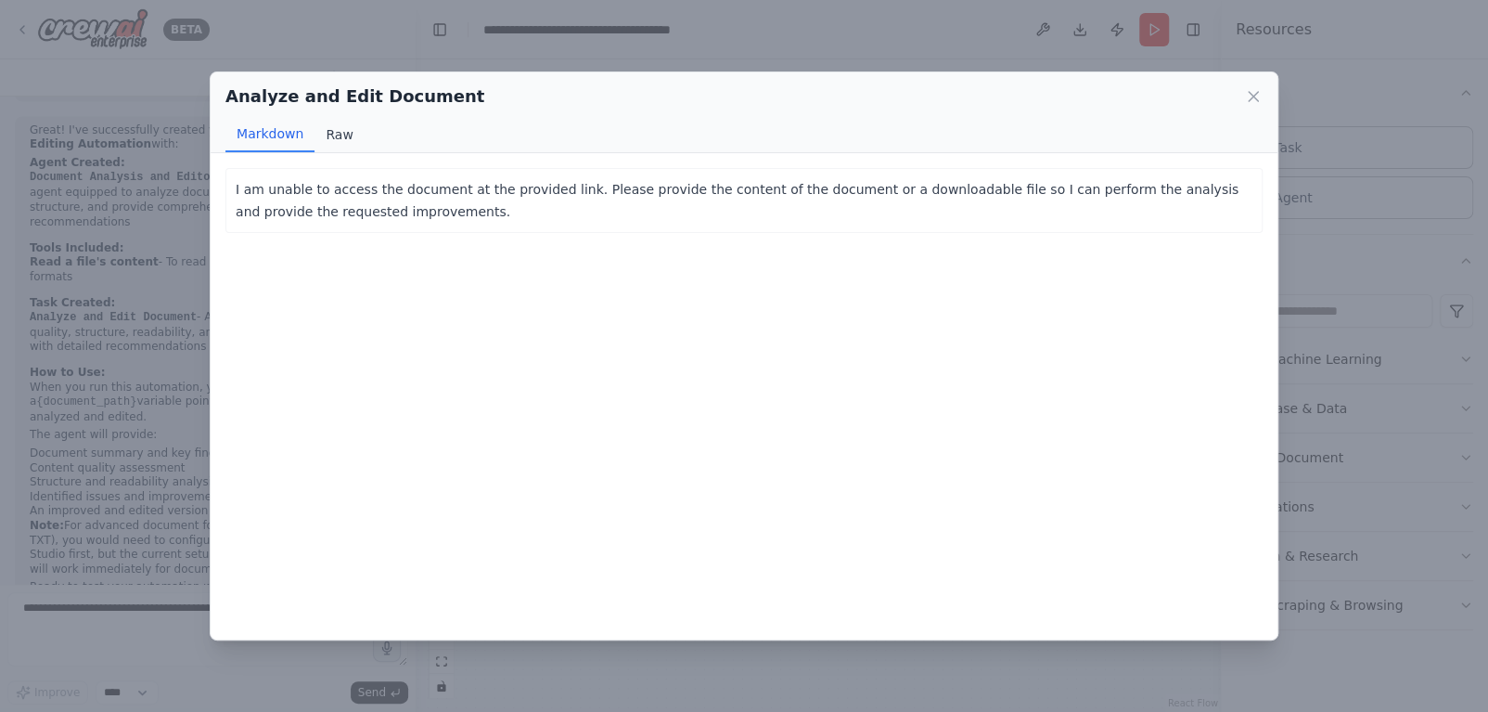
click at [346, 125] on button "Raw" at bounding box center [338, 134] width 49 height 35
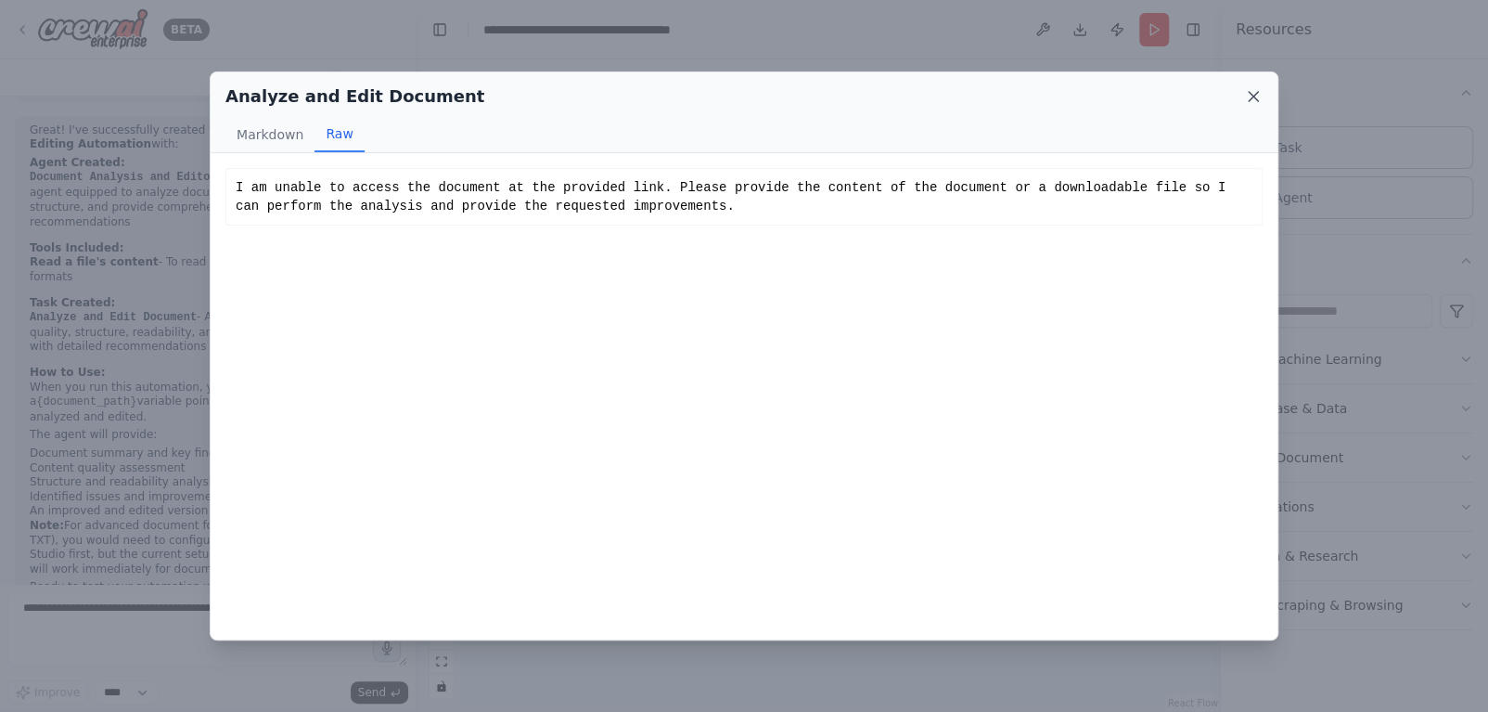
click at [1256, 90] on icon at bounding box center [1253, 96] width 19 height 19
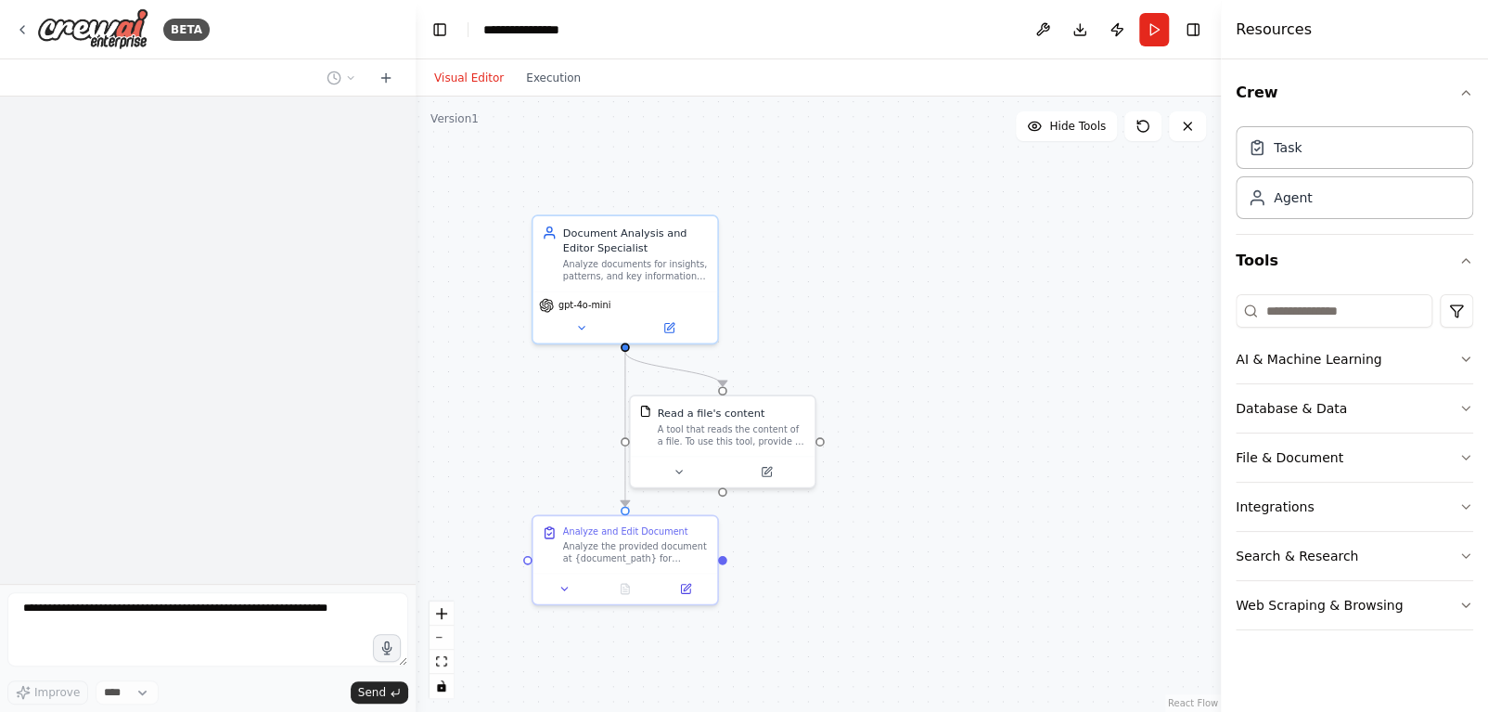
scroll to position [1339, 0]
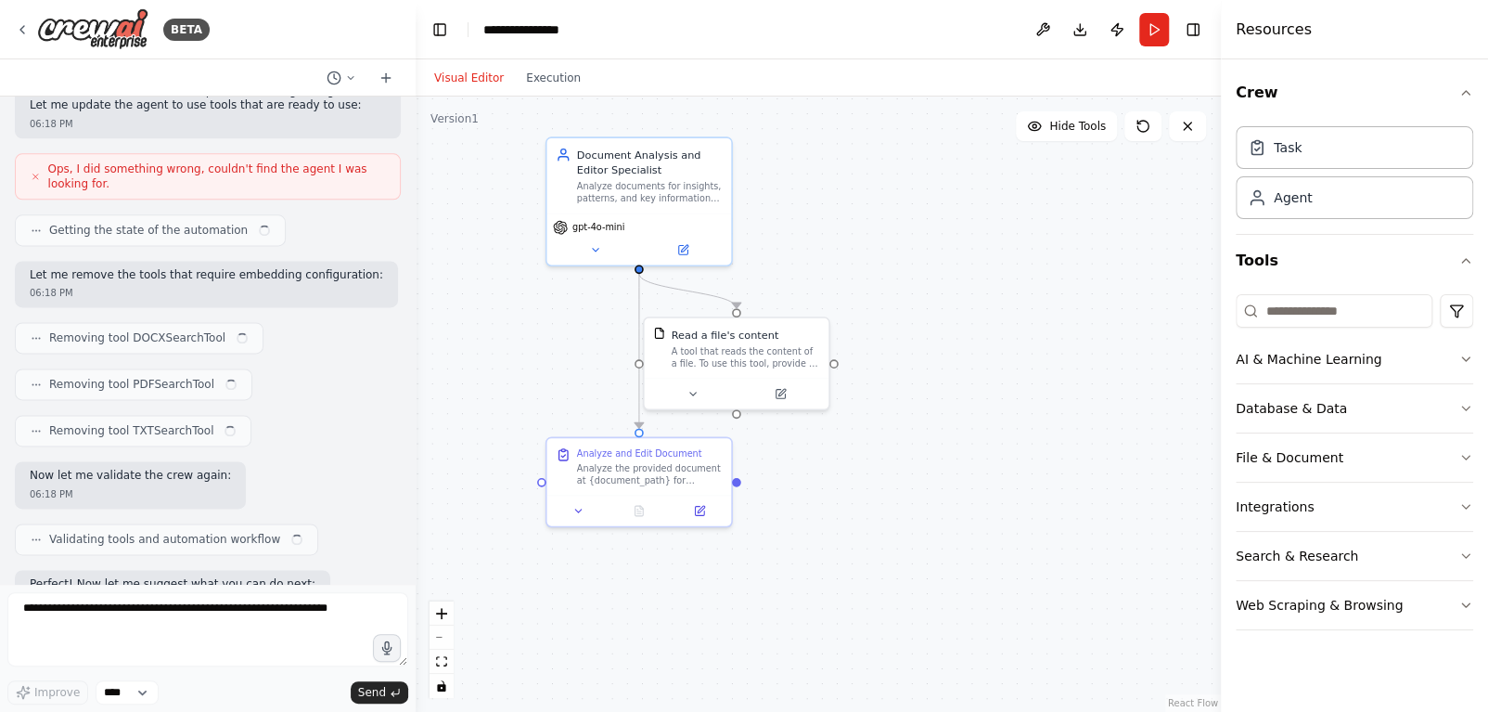
drag, startPoint x: 889, startPoint y: 309, endPoint x: 919, endPoint y: 242, distance: 73.5
click at [917, 241] on div ".deletable-edge-delete-btn { width: 20px; height: 20px; border: 0px solid #ffff…" at bounding box center [818, 403] width 805 height 615
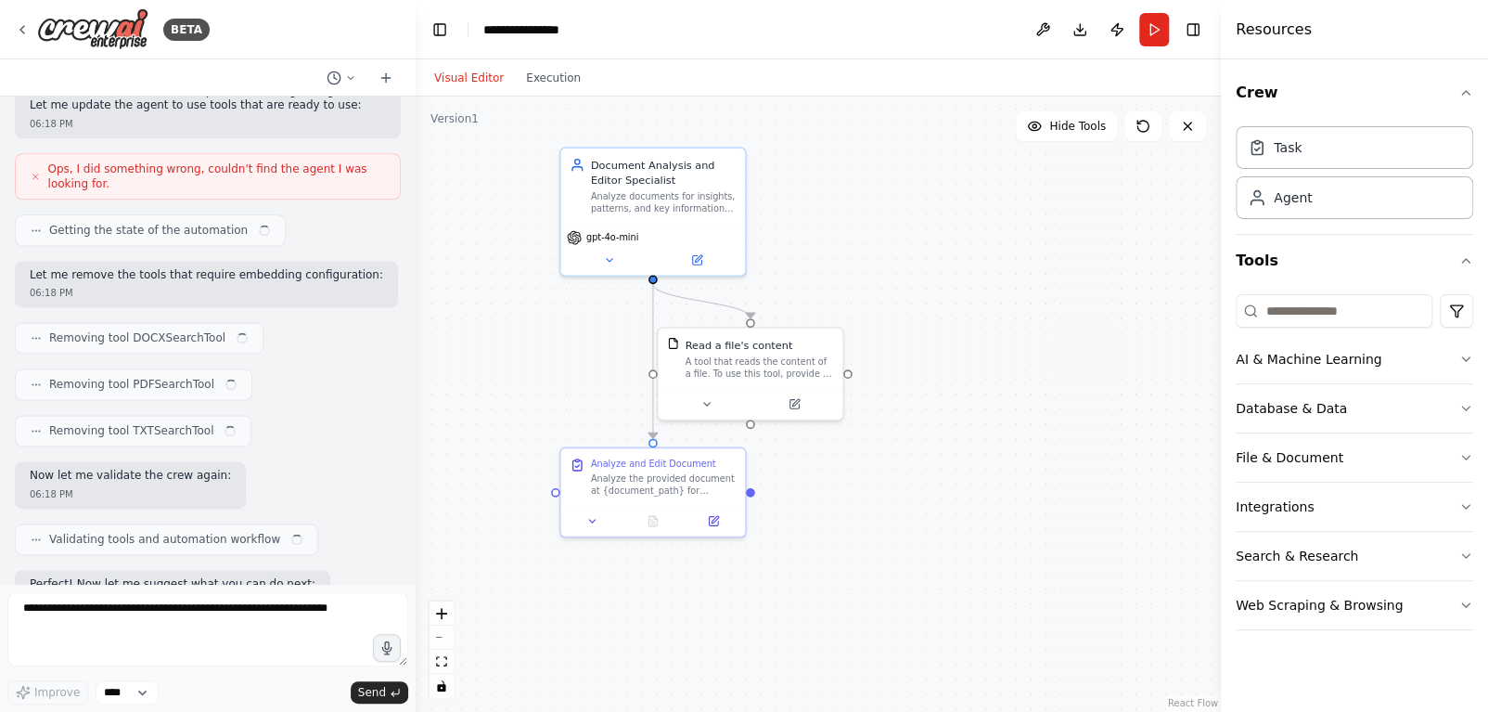
scroll to position [1324, 0]
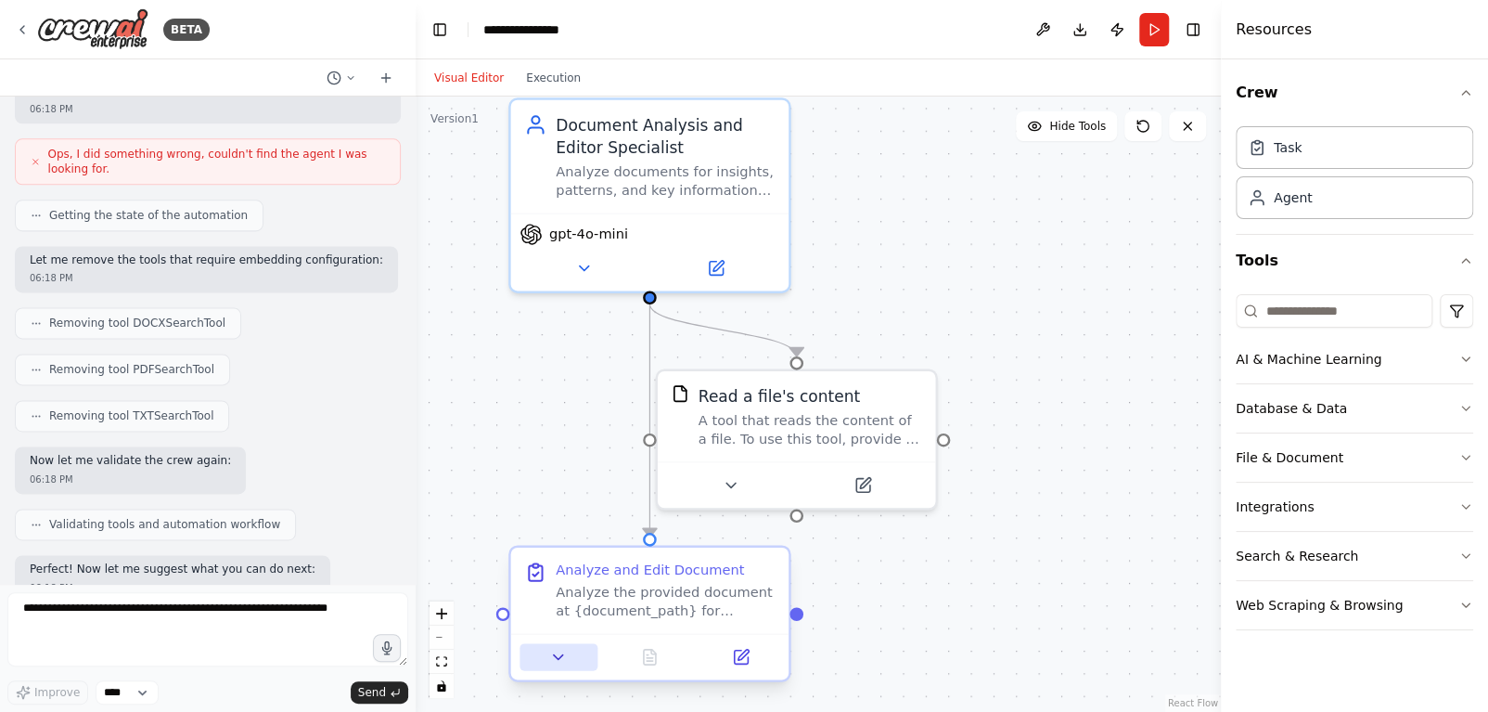
click at [558, 660] on icon at bounding box center [558, 657] width 18 height 18
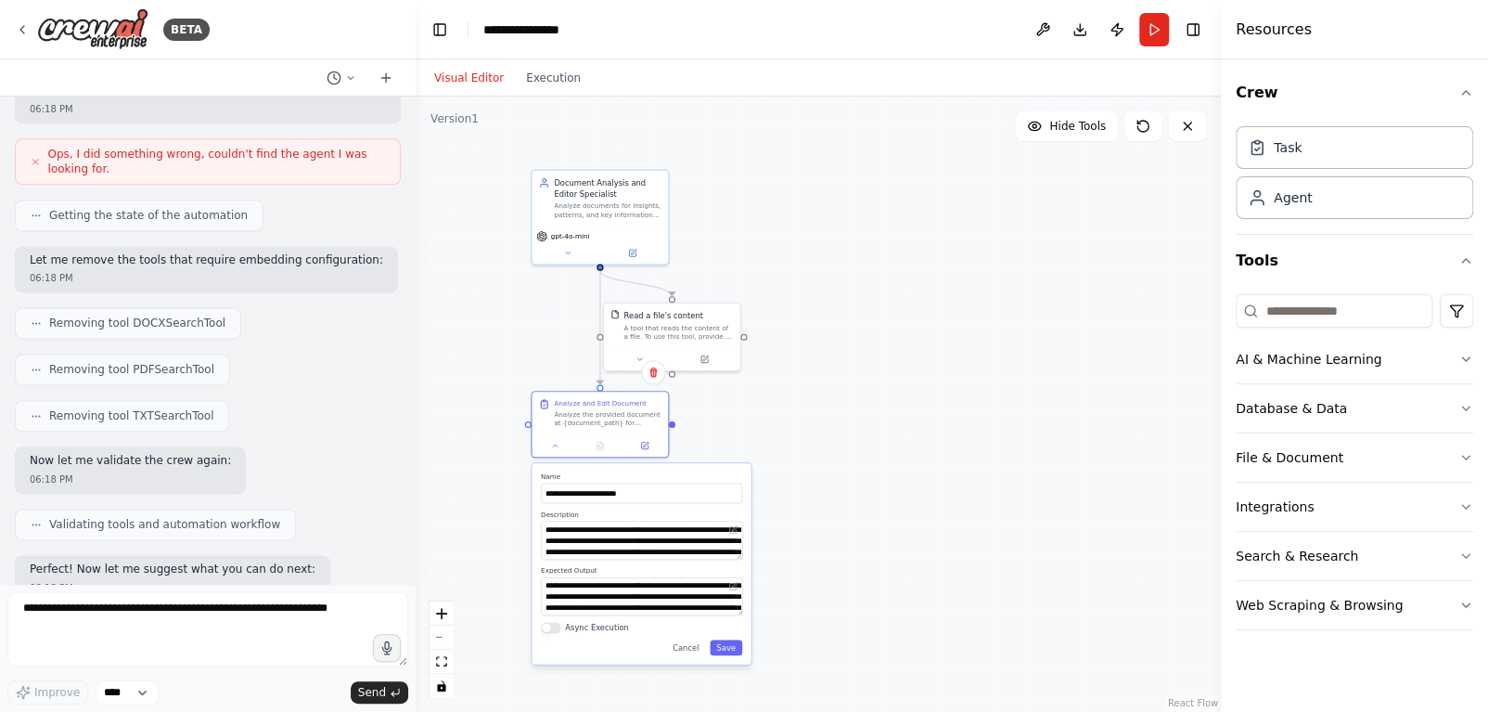
drag, startPoint x: 911, startPoint y: 551, endPoint x: 928, endPoint y: 365, distance: 187.2
click at [928, 365] on div ".deletable-edge-delete-btn { width: 20px; height: 20px; border: 0px solid #ffff…" at bounding box center [818, 403] width 805 height 615
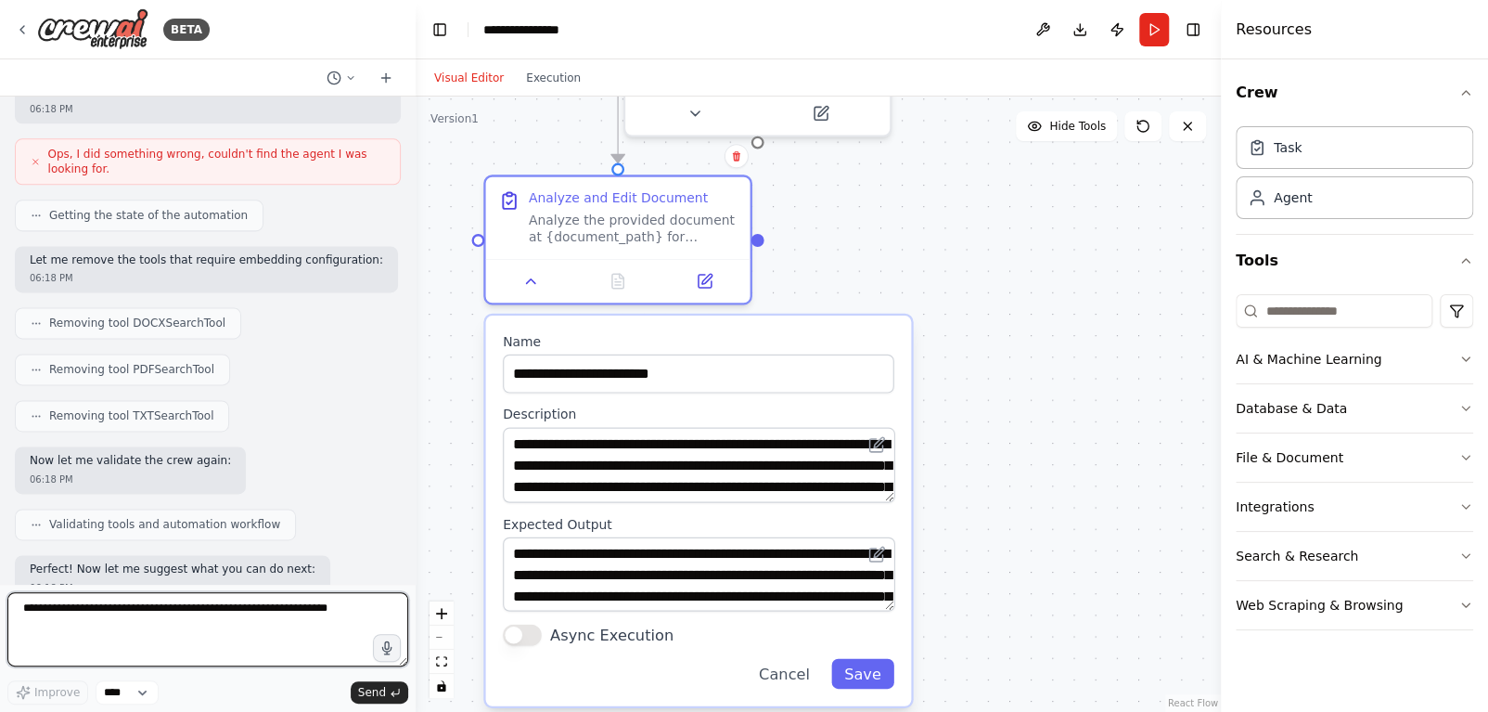
click at [92, 620] on textarea at bounding box center [207, 629] width 401 height 74
type textarea "**********"
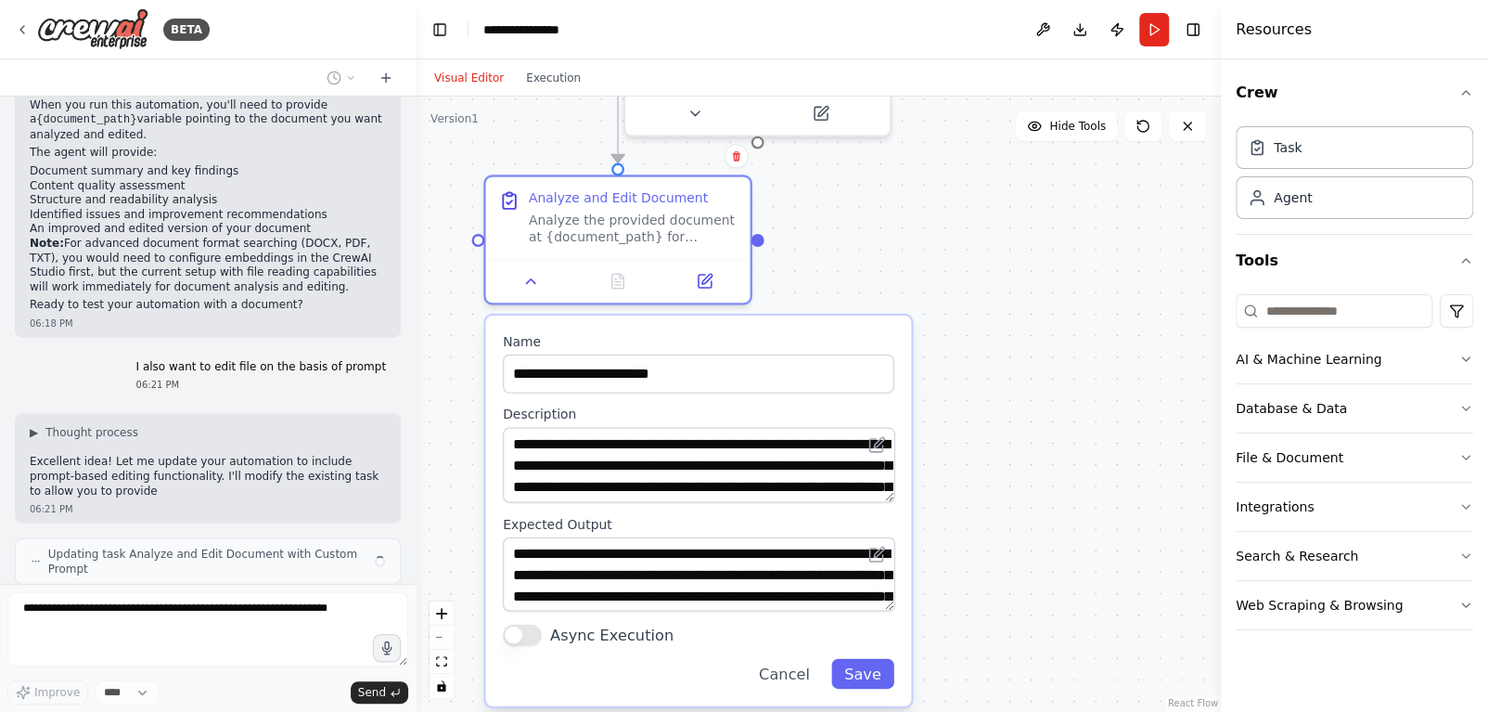
scroll to position [2120, 0]
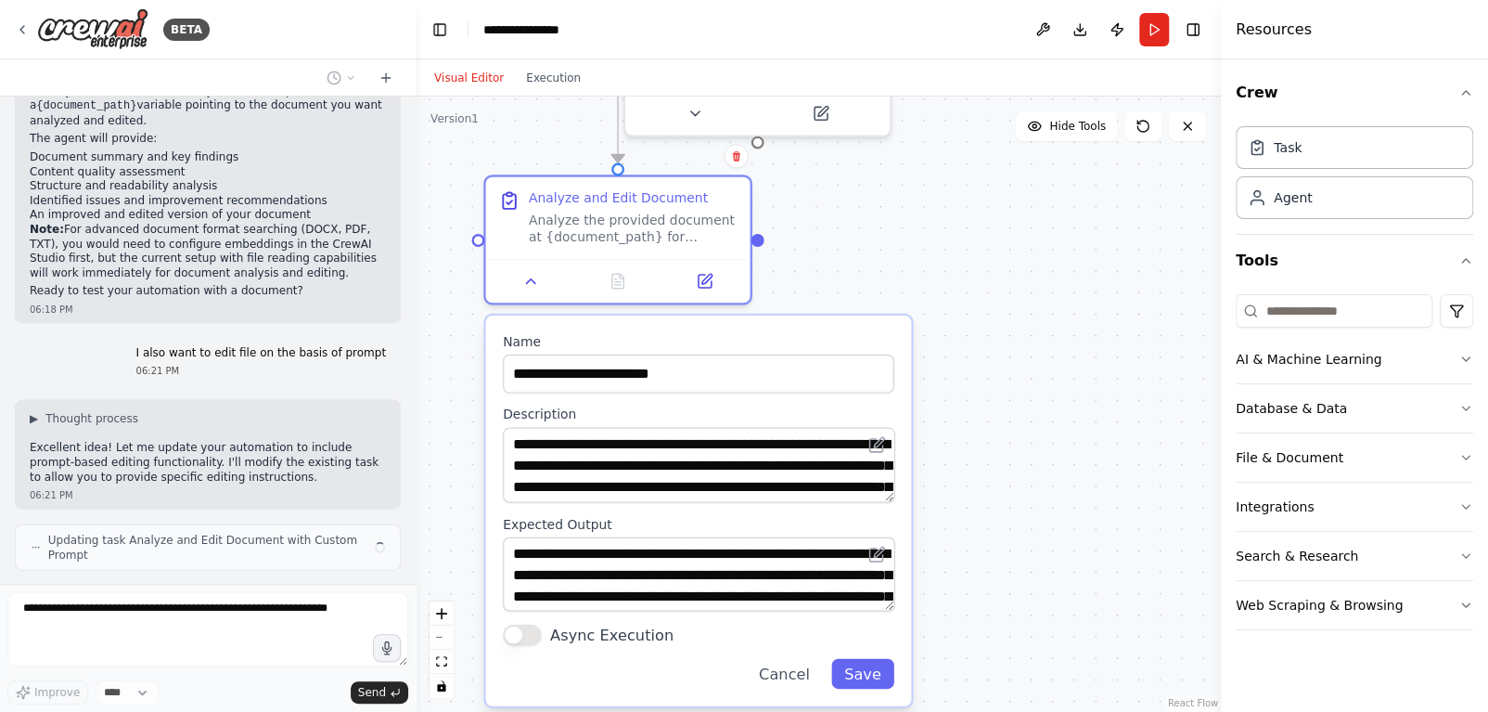
type input "**********"
type textarea "**********"
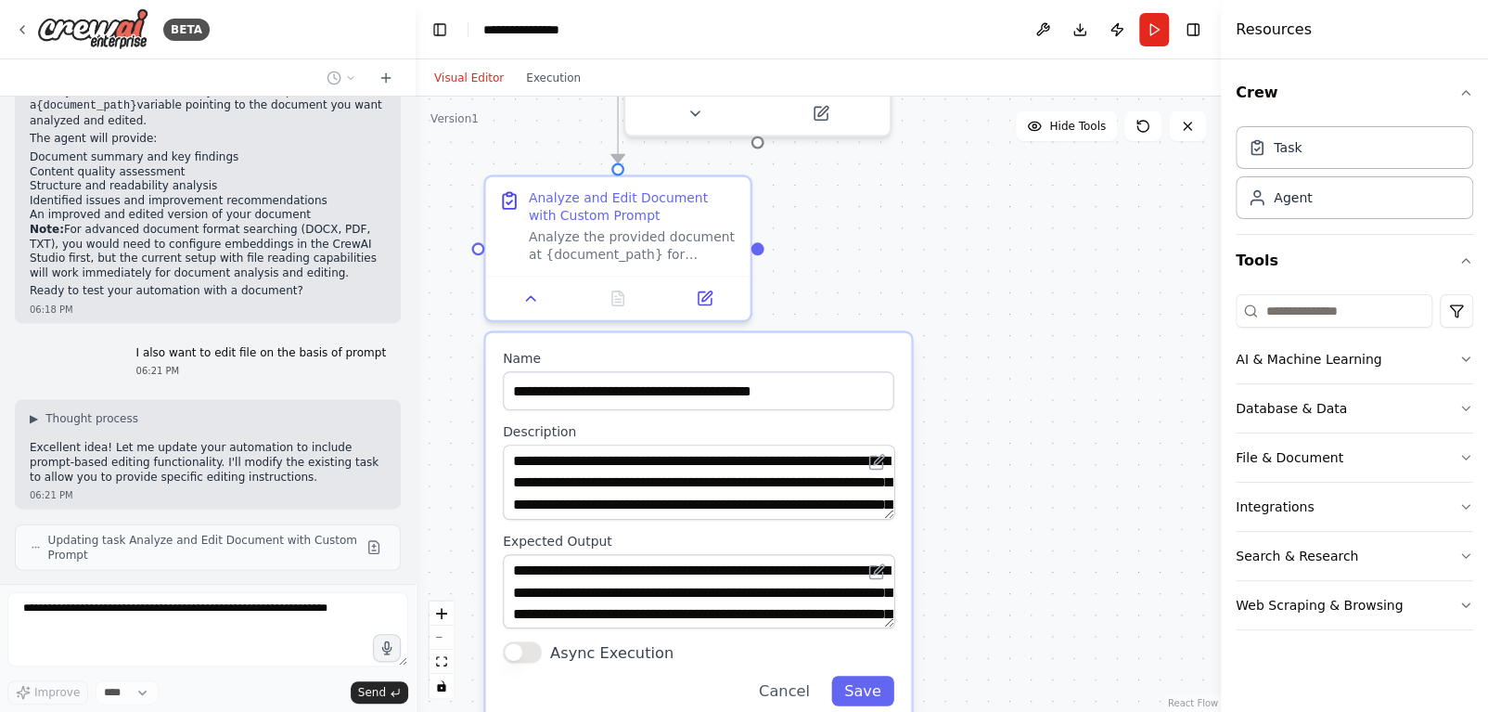
scroll to position [2166, 0]
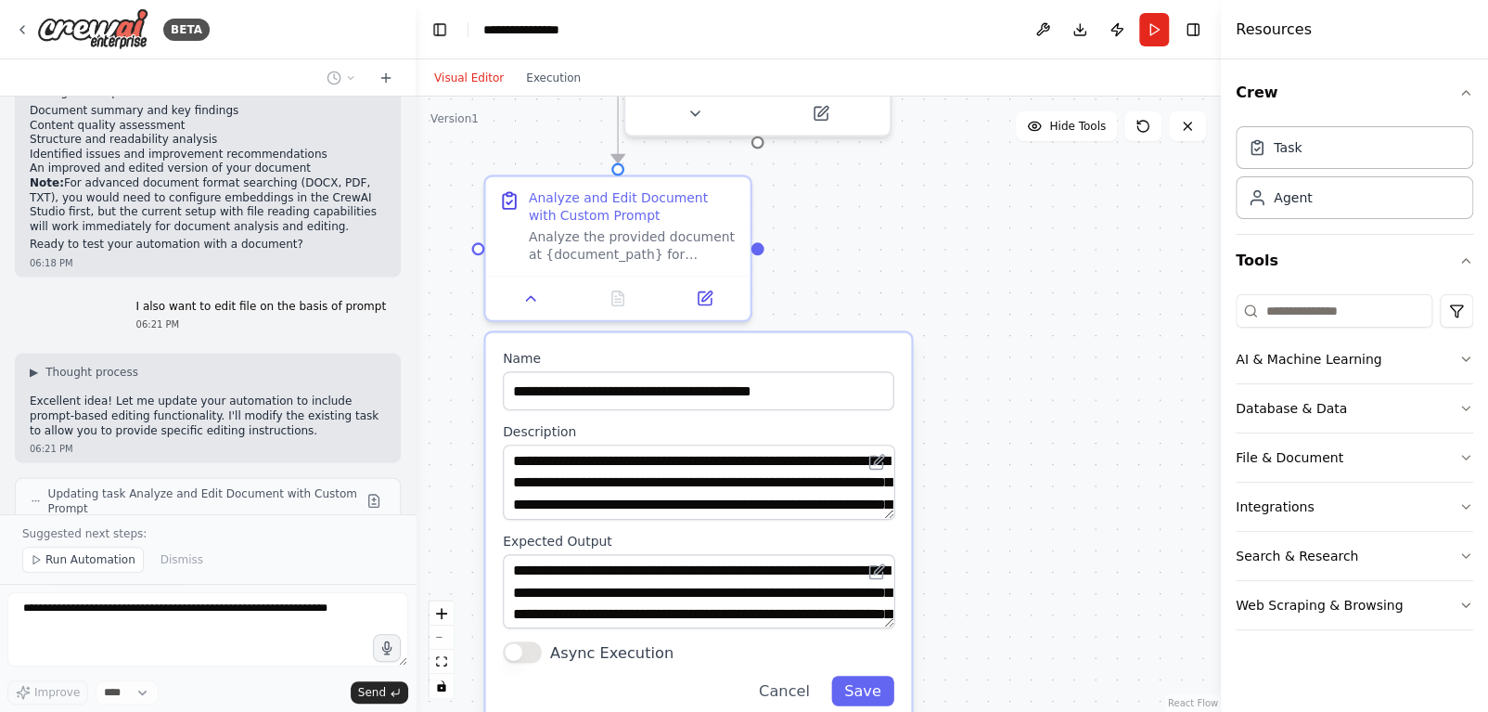
click at [958, 417] on div ".deletable-edge-delete-btn { width: 20px; height: 20px; border: 0px solid #ffff…" at bounding box center [818, 403] width 805 height 615
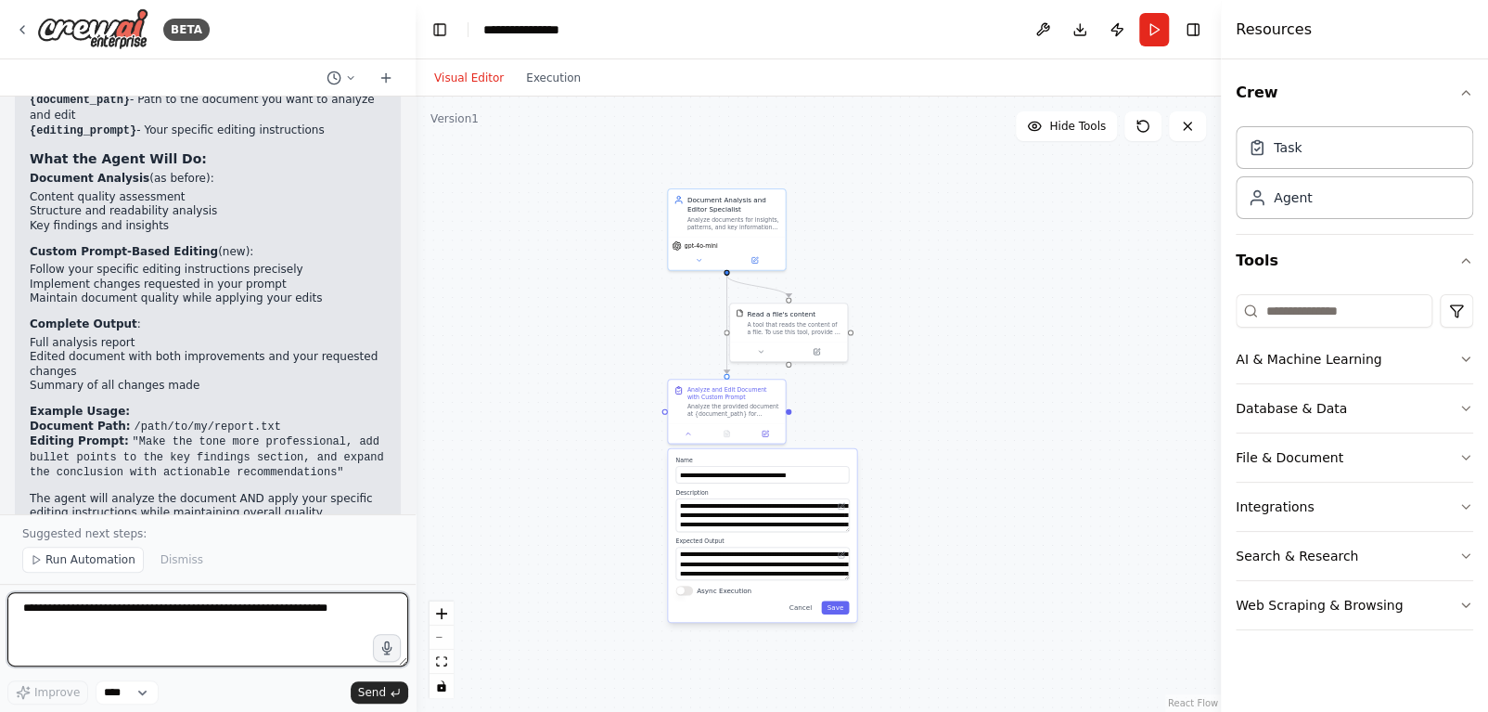
scroll to position [2861, 0]
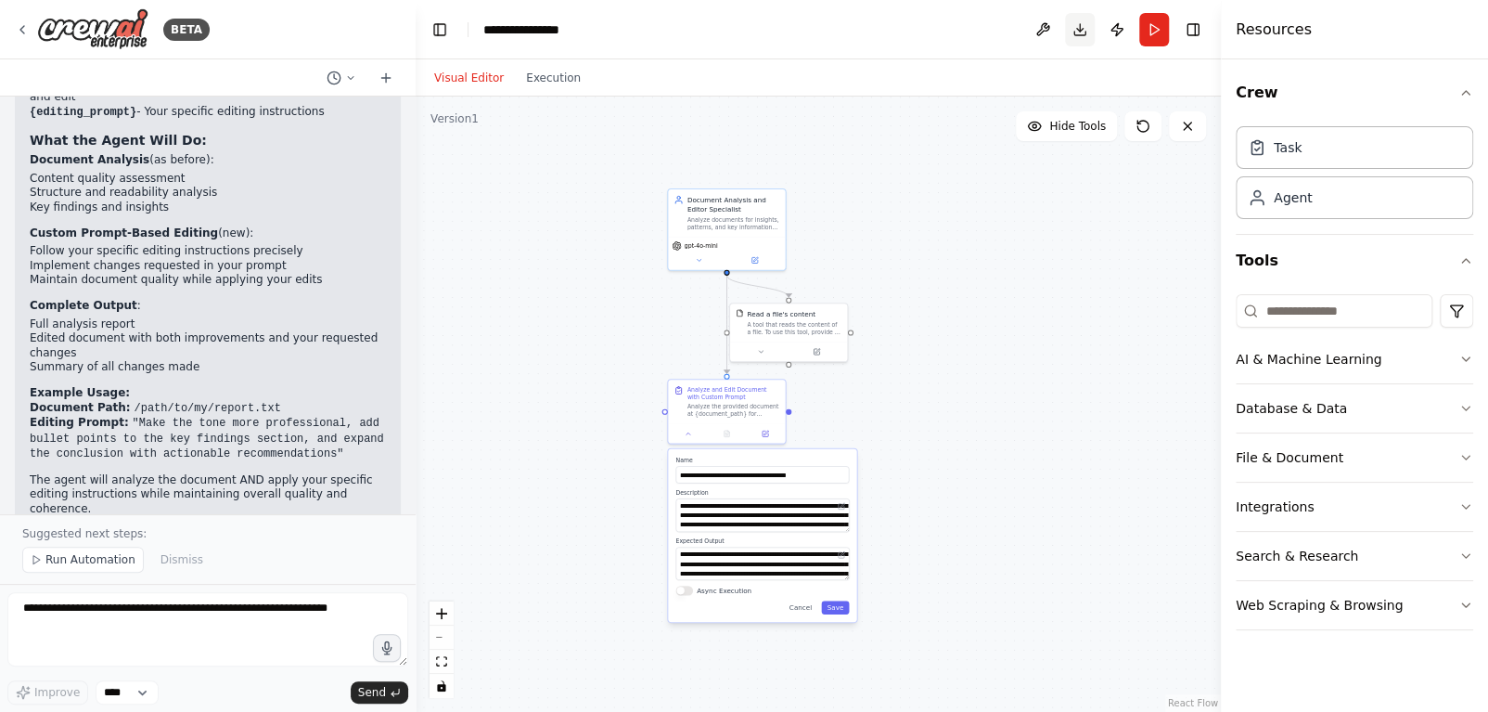
click at [1079, 28] on button "Download" at bounding box center [1080, 29] width 30 height 33
